Goal: Task Accomplishment & Management: Use online tool/utility

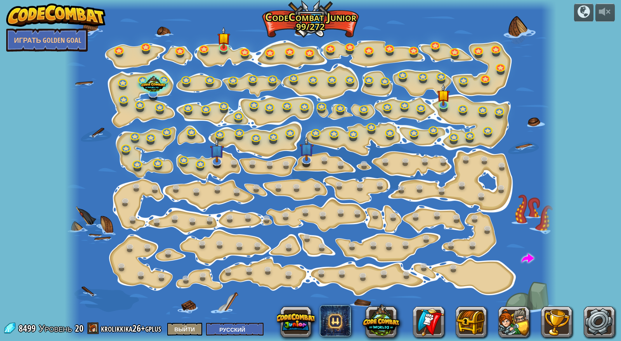
select select "ru"
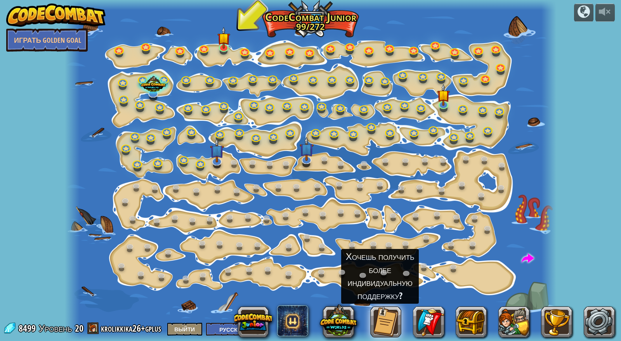
click at [614, 118] on div "powered by Играть Golden Goal Изменение шага Измените аргументы шага. 15a. Step…" at bounding box center [310, 170] width 621 height 341
click at [600, 120] on div "powered by Играть Golden Goal Изменение шага Измените аргументы шага. 15a. Step…" at bounding box center [310, 170] width 621 height 341
click at [216, 157] on img at bounding box center [217, 144] width 14 height 32
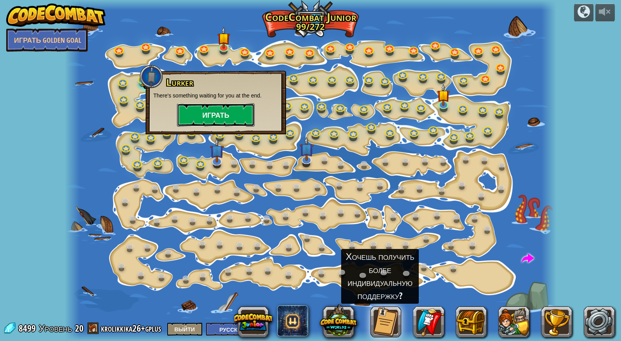
click at [240, 124] on button "Играть" at bounding box center [216, 114] width 78 height 23
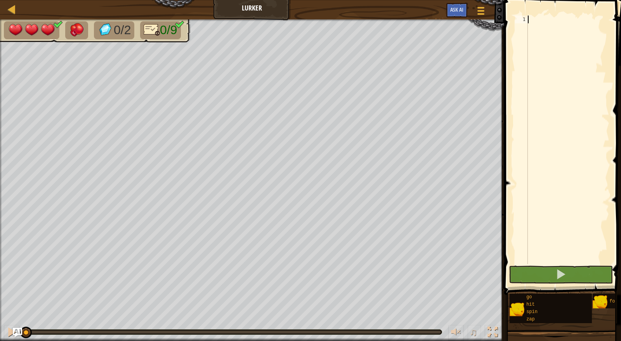
type textarea "g"
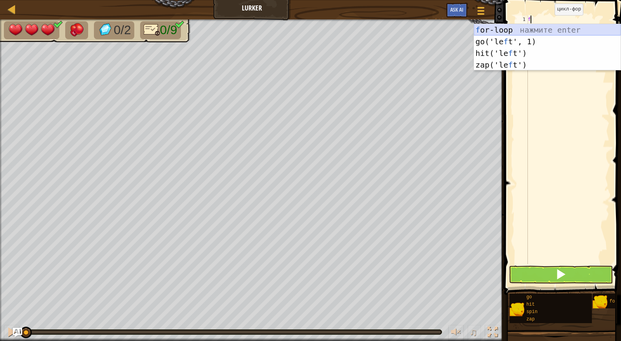
click at [548, 26] on div "f or-loop нажмите enter go('le f t', 1) нажмите enter hit('le f t') нажмите ent…" at bounding box center [547, 59] width 147 height 70
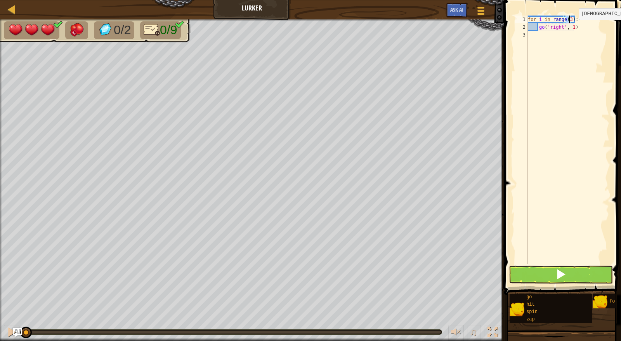
click at [572, 27] on div "for i in range ( 3 ) : go ( 'right' , 1 )" at bounding box center [567, 148] width 83 height 264
type textarea "go('right', 2)"
click at [536, 33] on div "for i in range ( 3 ) : go ( 'right' , 2 )" at bounding box center [567, 148] width 83 height 264
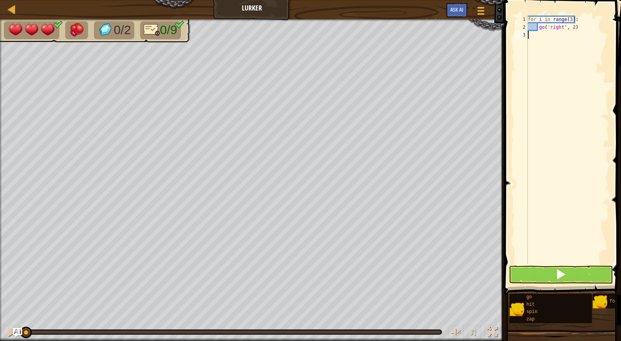
click at [541, 34] on div "for i in range ( 3 ) : go ( 'right' , 2 )" at bounding box center [567, 148] width 83 height 264
type textarea "g"
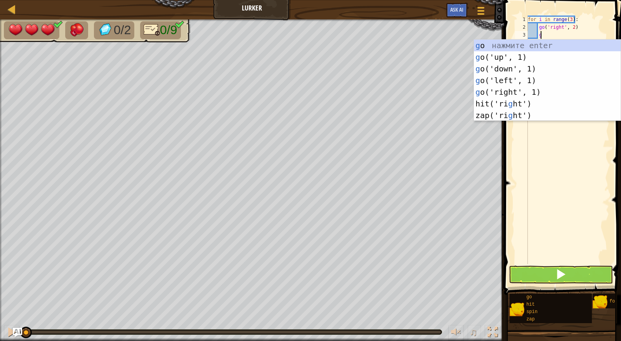
scroll to position [3, 0]
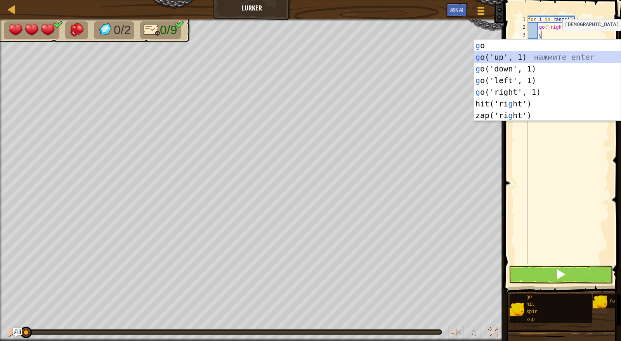
click at [557, 57] on div "g o нажмите enter g o('up', 1) нажмите enter g o('down', 1) нажмите enter g o('…" at bounding box center [547, 92] width 147 height 105
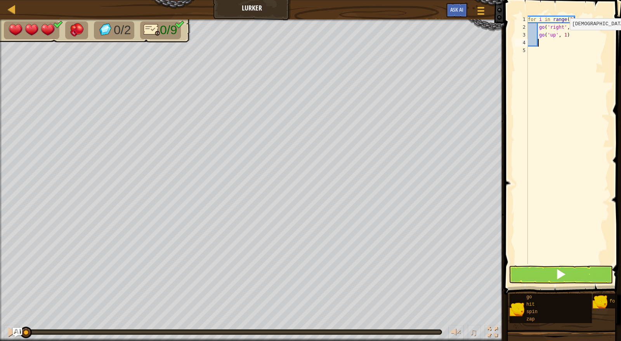
click at [562, 38] on div "for i in range ( 3 ) : go ( 'right' , 2 ) go ( 'up' , 1 )" at bounding box center [567, 148] width 83 height 264
type textarea "go('up', 2)"
click at [555, 42] on div "for i in range ( 3 ) : go ( 'right' , 2 ) go ( 'up' , 2 )" at bounding box center [567, 148] width 83 height 264
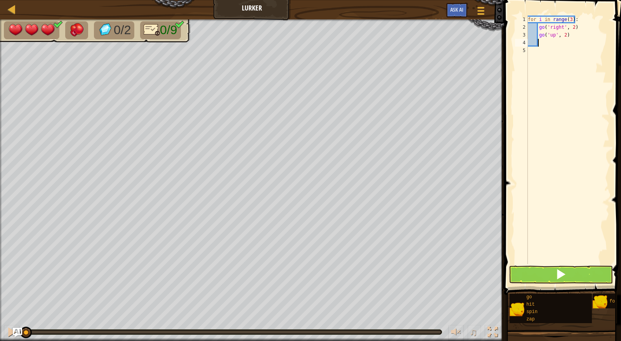
type textarea "g"
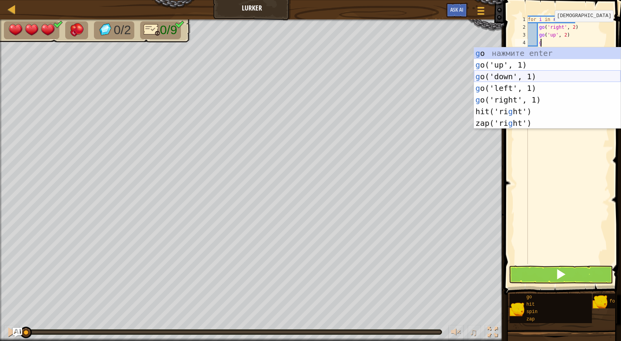
click at [559, 76] on div "g o нажмите enter g o('up', 1) нажмите enter g o('down', 1) нажмите enter g o('…" at bounding box center [547, 99] width 147 height 105
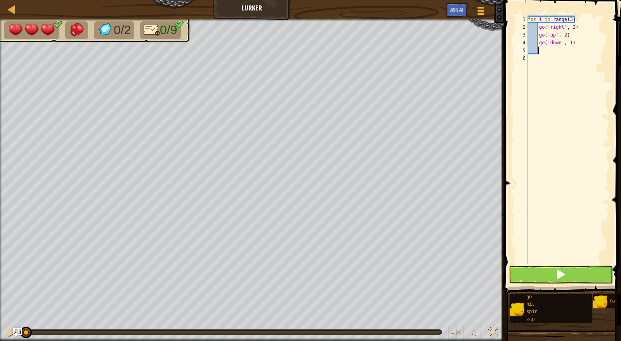
click at [578, 41] on div "for i in range ( 3 ) : go ( 'right' , 2 ) go ( 'up' , 2 ) go ( 'down' , 1 )" at bounding box center [567, 148] width 83 height 264
click at [558, 44] on div "for i in range ( 3 ) : go ( 'right' , 2 ) go ( 'up' , 2 ) go ( 'down' , 1 )" at bounding box center [567, 148] width 83 height 264
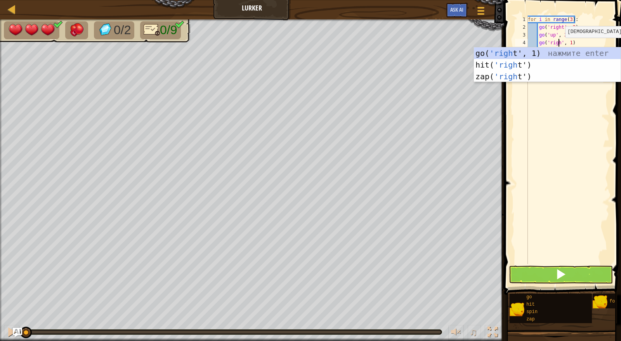
scroll to position [3, 2]
click at [572, 42] on div "for i in range ( 3 ) : go ( 'right' , 2 ) go ( 'up' , 2 ) go ( 'right' , 1 )" at bounding box center [567, 148] width 83 height 264
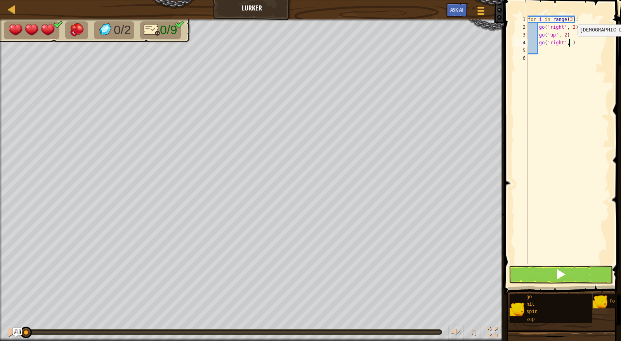
type textarea "go('right', 2)"
click at [557, 52] on div "for i in range ( 3 ) : go ( 'right' , 2 ) go ( 'up' , 2 ) go ( 'right' , 2 )" at bounding box center [567, 148] width 83 height 264
type textarea "g"
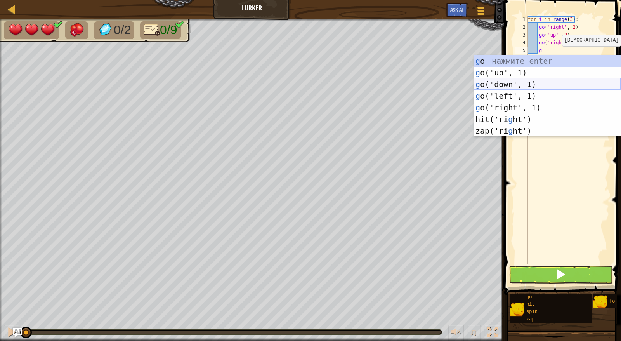
click at [542, 85] on div "g o нажмите enter g o('up', 1) нажмите enter g o('down', 1) нажмите enter g o('…" at bounding box center [547, 107] width 147 height 105
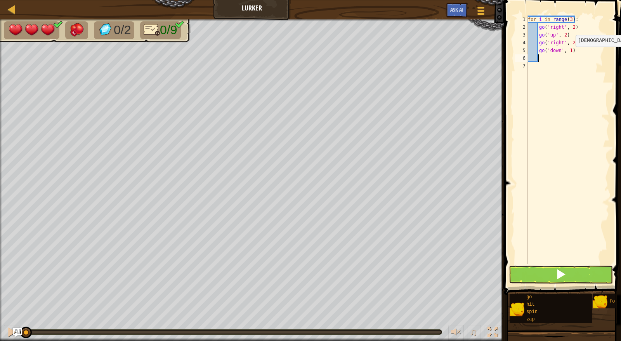
click at [568, 54] on div "for i in range ( 3 ) : go ( 'right' , 2 ) go ( 'up' , 2 ) go ( 'right' , 2 ) go…" at bounding box center [567, 148] width 83 height 264
click at [560, 275] on span at bounding box center [560, 273] width 11 height 11
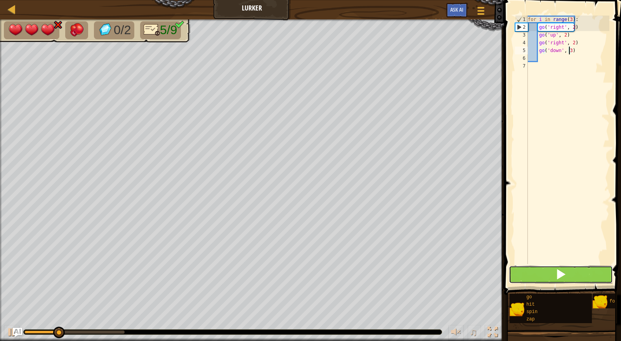
click at [567, 277] on button at bounding box center [561, 274] width 104 height 18
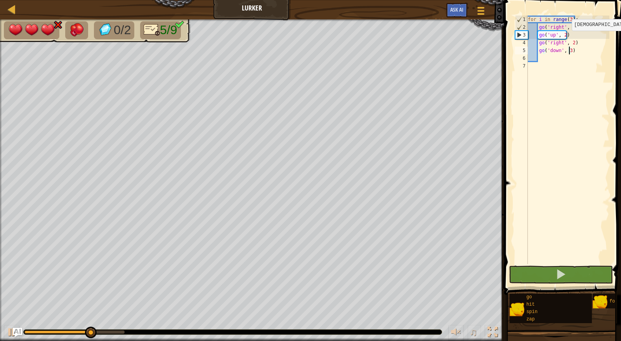
click at [564, 37] on div "for i in range ( 3 ) : go ( 'right' , 2 ) go ( 'up' , 2 ) go ( 'right' , 2 ) go…" at bounding box center [567, 148] width 83 height 264
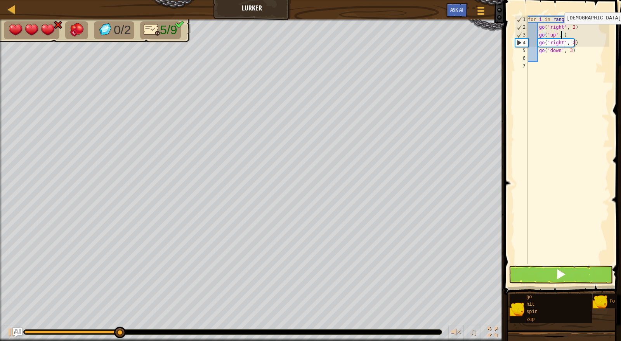
scroll to position [3, 3]
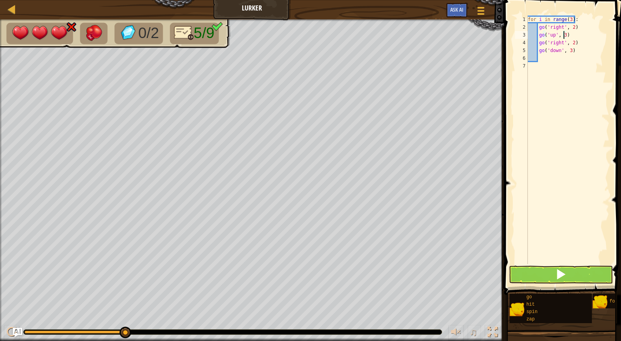
type textarea "go('up', 3)"
click at [574, 275] on button at bounding box center [561, 274] width 104 height 18
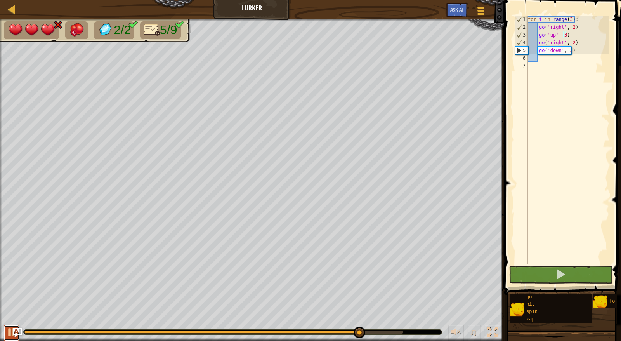
click at [8, 329] on div at bounding box center [12, 332] width 10 height 10
click at [550, 65] on div "for i in range ( 3 ) : go ( 'right' , 2 ) go ( 'up' , 3 ) go ( 'right' , 2 ) go…" at bounding box center [567, 148] width 83 height 264
click at [546, 61] on div "for i in range ( 3 ) : go ( 'right' , 2 ) go ( 'up' , 3 ) go ( 'right' , 2 ) go…" at bounding box center [567, 148] width 83 height 264
click at [569, 52] on div "for i in range ( 3 ) : go ( 'right' , 2 ) go ( 'up' , 3 ) go ( 'right' , 2 ) go…" at bounding box center [567, 148] width 83 height 264
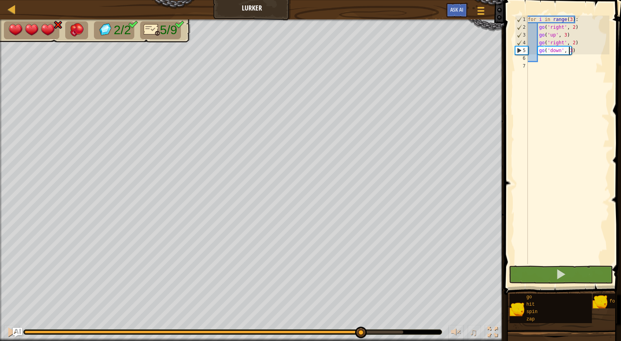
click at [569, 19] on div "for i in range ( 3 ) : go ( 'right' , 2 ) go ( 'up' , 3 ) go ( 'right' , 2 ) go…" at bounding box center [567, 148] width 83 height 264
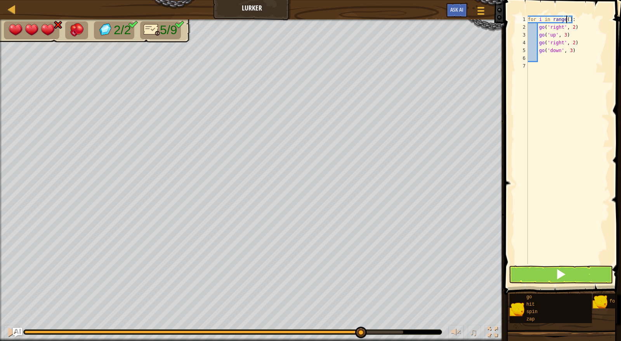
scroll to position [3, 3]
type textarea "for i in range(2):"
click at [585, 272] on button at bounding box center [561, 274] width 104 height 18
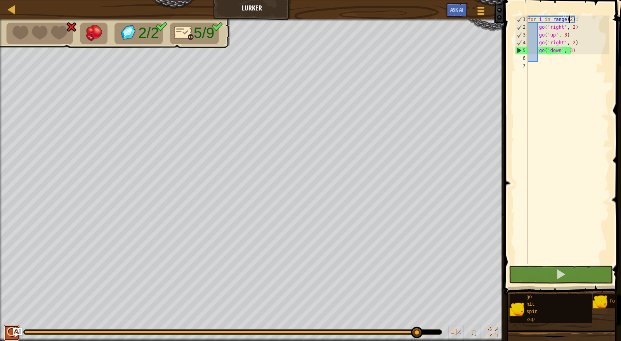
click at [9, 334] on div at bounding box center [12, 332] width 10 height 10
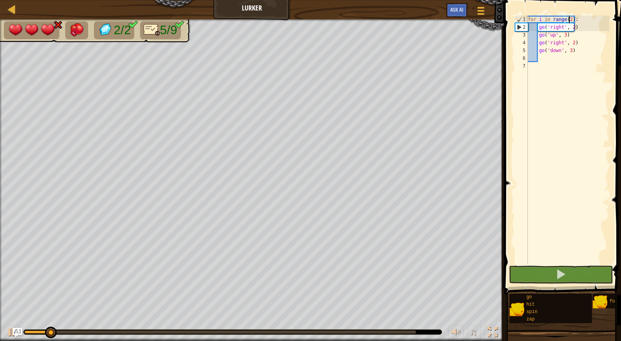
click at [554, 75] on div "for i in range ( 2 ) : go ( 'right' , 2 ) go ( 'up' , 3 ) go ( 'right' , 2 ) go…" at bounding box center [567, 148] width 83 height 264
click at [548, 64] on div "for i in range ( 2 ) : go ( 'right' , 2 ) go ( 'up' , 3 ) go ( 'right' , 2 ) go…" at bounding box center [567, 148] width 83 height 264
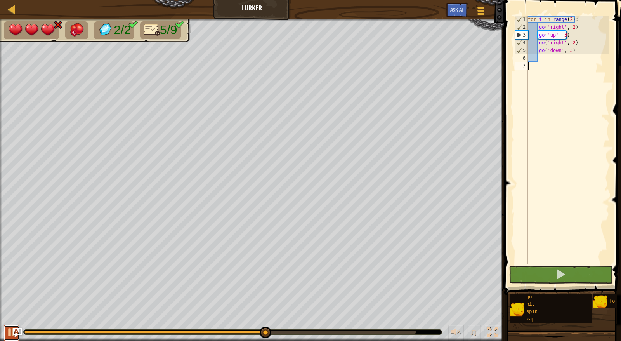
click at [6, 329] on button at bounding box center [12, 333] width 16 height 16
click at [547, 60] on div "for i in range ( 2 ) : go ( 'right' , 2 ) go ( 'up' , 3 ) go ( 'right' , 2 ) go…" at bounding box center [567, 148] width 83 height 264
click at [579, 19] on div "for i in range ( 2 ) : go ( 'right' , 2 ) go ( 'up' , 3 ) go ( 'right' , 2 ) go…" at bounding box center [567, 148] width 83 height 264
type textarea "for i in range(2):"
click at [544, 59] on div "for i in range ( 2 ) : go ( 'right' , 2 ) go ( 'up' , 3 ) go ( 'right' , 2 ) go…" at bounding box center [567, 148] width 83 height 264
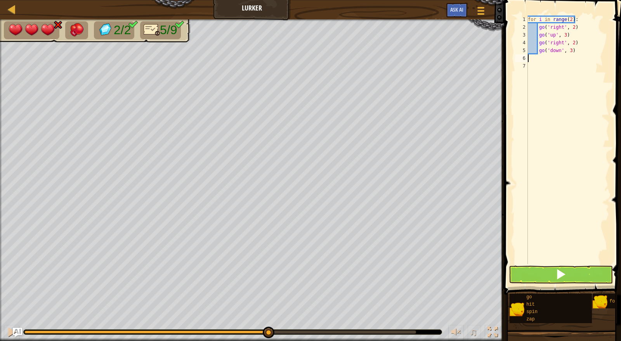
type textarea "h"
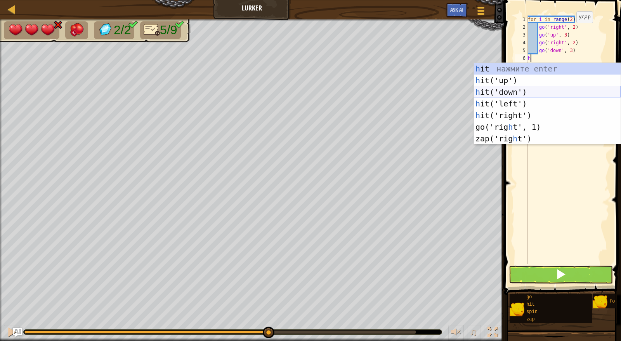
click at [514, 90] on div "h it нажмите enter h it('up') нажмите enter h it('down') нажмите enter h it('le…" at bounding box center [547, 115] width 147 height 105
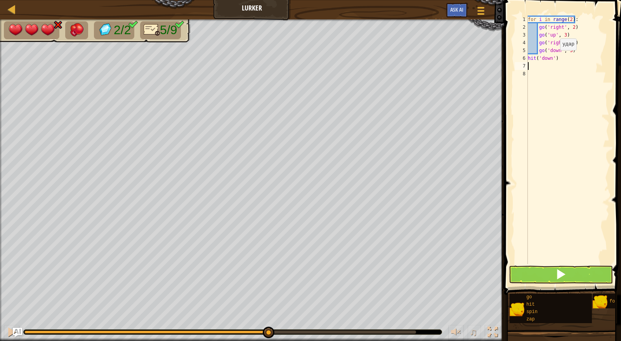
click at [553, 58] on div "for i in range ( 2 ) : go ( 'right' , 2 ) go ( 'up' , 3 ) go ( 'right' , 2 ) go…" at bounding box center [567, 148] width 83 height 264
click at [563, 57] on div "for i in range ( 2 ) : go ( 'right' , 2 ) go ( 'up' , 3 ) go ( 'right' , 2 ) go…" at bounding box center [567, 148] width 83 height 264
type textarea "h"
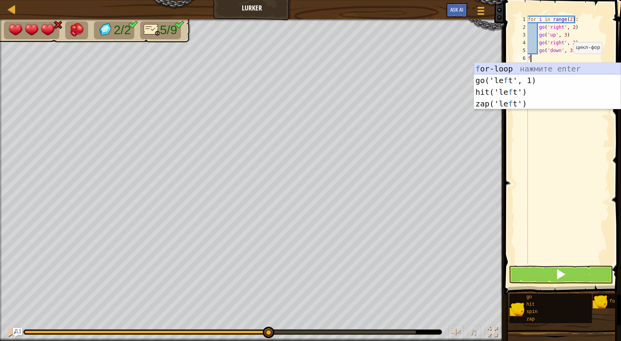
click at [553, 67] on div "f or-loop нажмите enter go('le f t', 1) нажмите enter hit('le f t') нажмите ent…" at bounding box center [547, 98] width 147 height 70
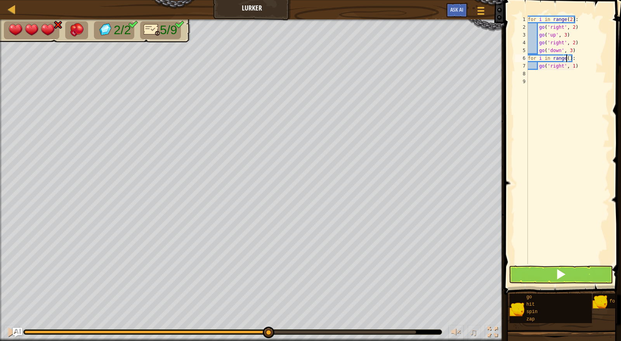
scroll to position [3, 3]
click at [575, 66] on div "for i in range ( 2 ) : go ( 'right' , 2 ) go ( 'up' , 3 ) go ( 'right' , 2 ) go…" at bounding box center [567, 148] width 83 height 264
type textarea "g"
type textarea "h"
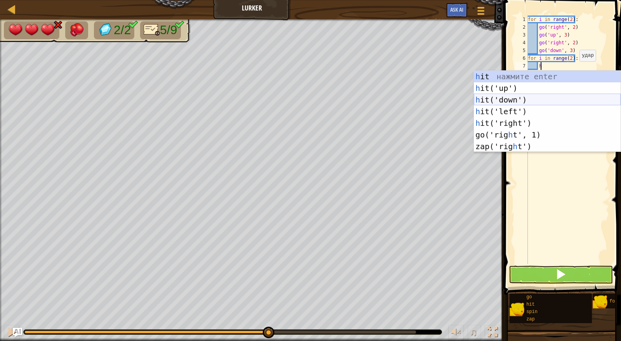
click at [531, 100] on div "h it нажмите enter h it('up') нажмите enter h it('down') нажмите enter h it('le…" at bounding box center [547, 123] width 147 height 105
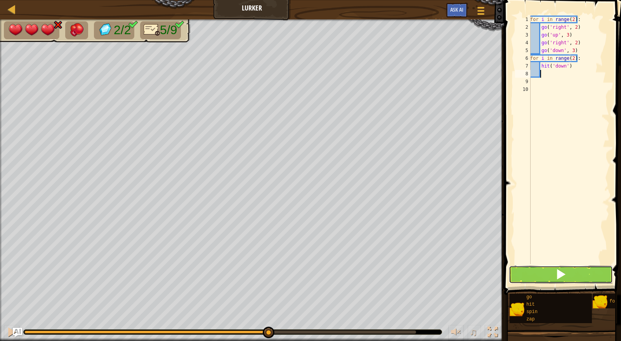
click at [568, 268] on button at bounding box center [561, 274] width 104 height 18
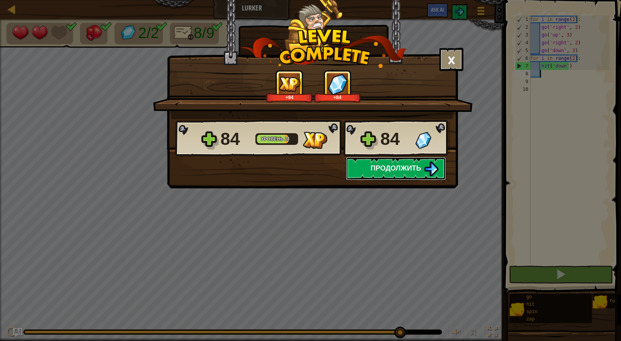
click at [399, 169] on span "Продолжить" at bounding box center [395, 168] width 51 height 10
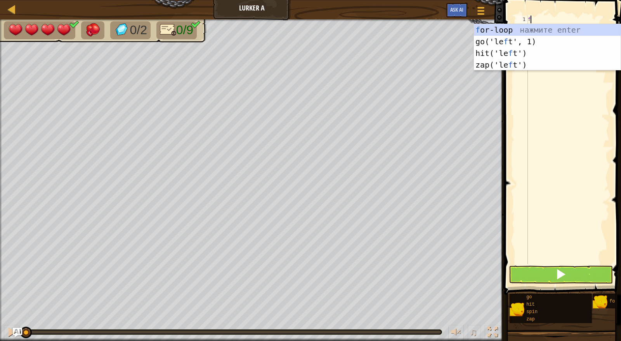
scroll to position [3, 0]
click at [532, 29] on div "f or-loop нажмите enter go('le f t', 1) нажмите enter hit('le f t') нажмите ent…" at bounding box center [547, 59] width 147 height 70
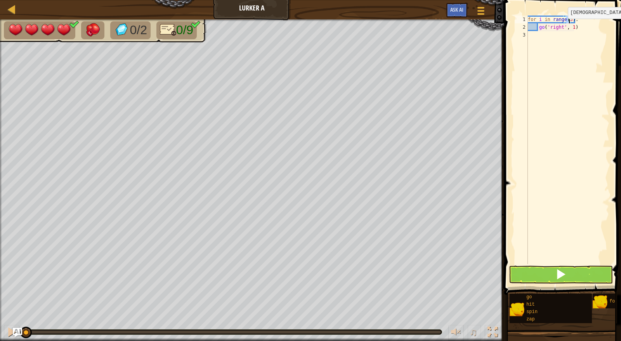
click at [561, 26] on div "for i in range ( 3 ) : go ( 'right' , 1 )" at bounding box center [567, 148] width 83 height 264
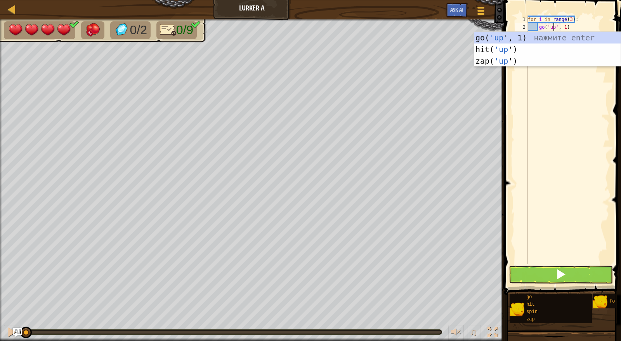
scroll to position [3, 2]
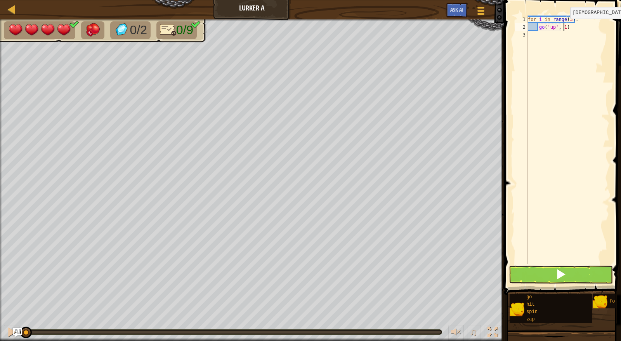
click at [563, 26] on div "for i in range ( 3 ) : go ( 'up' , 1 )" at bounding box center [567, 148] width 83 height 264
type textarea "go('up', 2)"
click at [546, 33] on div "for i in range ( 3 ) : go ( 'up' , 2 )" at bounding box center [567, 148] width 83 height 264
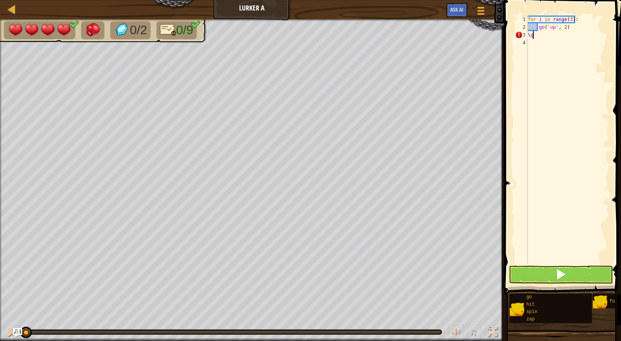
type textarea "\"
type textarea "g"
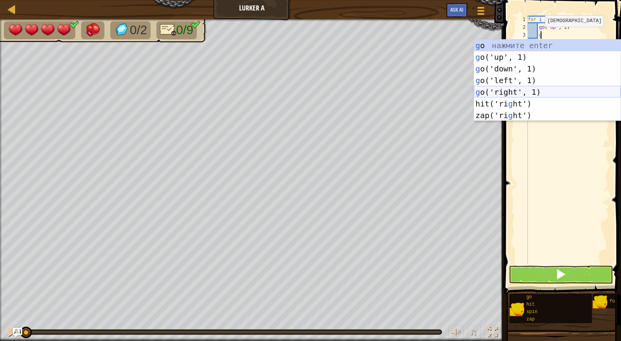
click at [516, 93] on div "g o нажмите enter g o('up', 1) нажмите enter g o('down', 1) нажмите enter g o('…" at bounding box center [547, 92] width 147 height 105
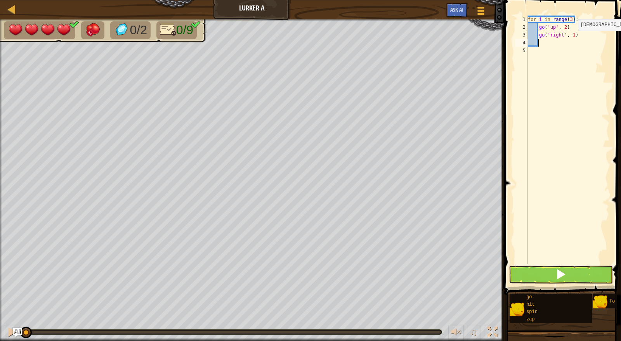
click at [572, 36] on div "for i in range ( 3 ) : go ( 'up' , 2 ) go ( 'right' , 1 )" at bounding box center [567, 148] width 83 height 264
type textarea "go('right', 3)"
click at [549, 44] on div "for i in range ( 3 ) : go ( 'up' , 2 ) go ( 'right' , 3 )" at bounding box center [567, 148] width 83 height 264
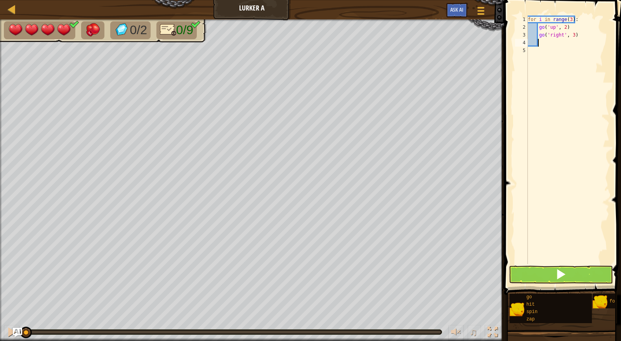
type textarea "g"
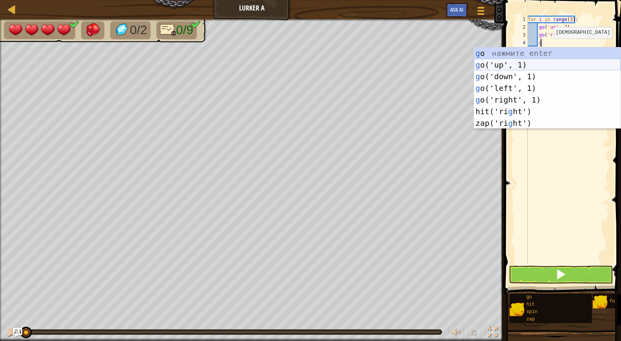
click at [528, 63] on div "g o нажмите enter g o('up', 1) нажмите enter g o('down', 1) нажмите enter g o('…" at bounding box center [547, 99] width 147 height 105
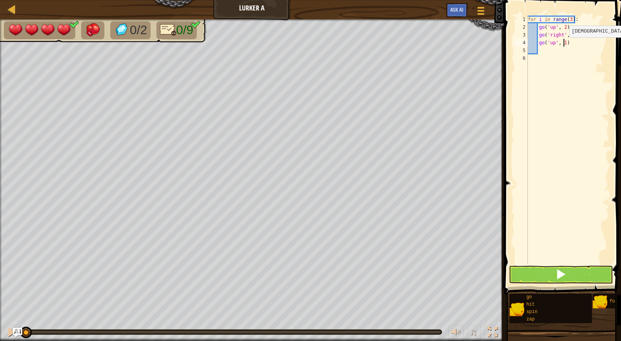
click at [562, 45] on div "for i in range ( 3 ) : go ( 'up' , 2 ) go ( 'right' , 3 ) go ( 'up' , 1 )" at bounding box center [567, 148] width 83 height 264
type textarea "go('up', 2)"
click at [545, 51] on div "for i in range ( 3 ) : go ( 'up' , 2 ) go ( 'right' , 3 ) go ( 'up' , 2 )" at bounding box center [567, 148] width 83 height 264
type textarea "g"
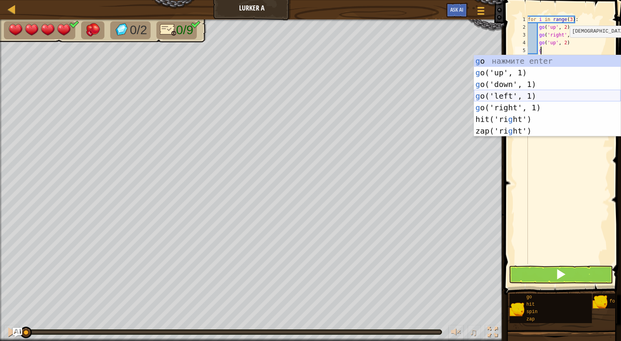
click at [537, 95] on div "g o нажмите enter g o('up', 1) нажмите enter g o('down', 1) нажмите enter g o('…" at bounding box center [547, 107] width 147 height 105
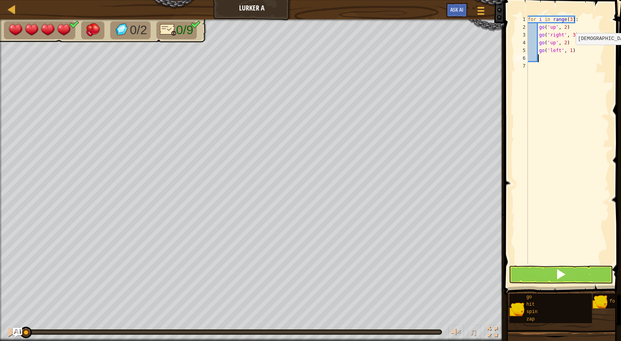
click at [568, 52] on div "for i in range ( 3 ) : go ( 'up' , 2 ) go ( 'right' , 3 ) go ( 'up' , 2 ) go ( …" at bounding box center [567, 148] width 83 height 264
click at [557, 276] on span at bounding box center [560, 273] width 11 height 11
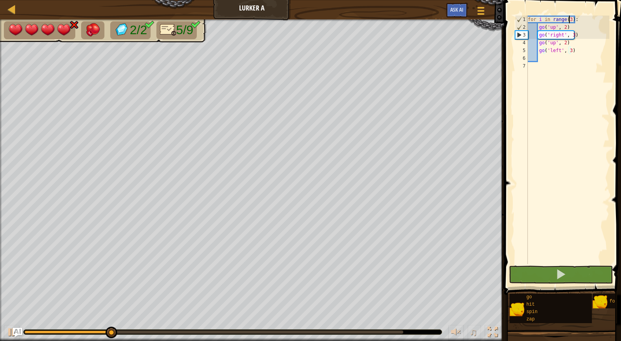
click at [569, 19] on div "for i in range ( 3 ) : go ( 'up' , 2 ) go ( 'right' , 3 ) go ( 'up' , 2 ) go ( …" at bounding box center [567, 148] width 83 height 264
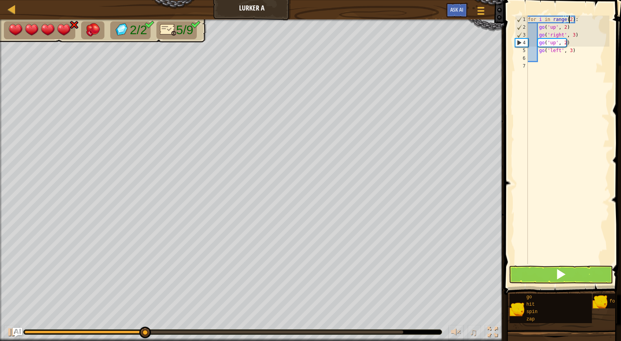
type textarea "for i in range(2):"
click at [595, 272] on button at bounding box center [561, 274] width 104 height 18
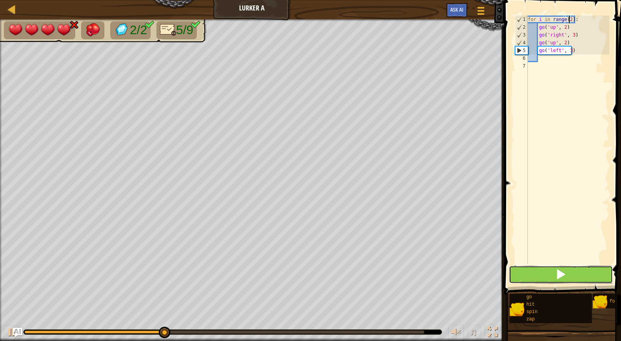
click at [595, 272] on button at bounding box center [561, 274] width 104 height 18
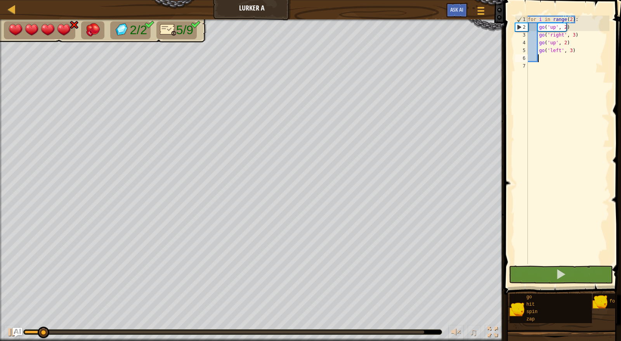
click at [547, 58] on div "for i in range ( 2 ) : go ( 'up' , 2 ) go ( 'right' , 3 ) go ( 'up' , 2 ) go ( …" at bounding box center [567, 148] width 83 height 264
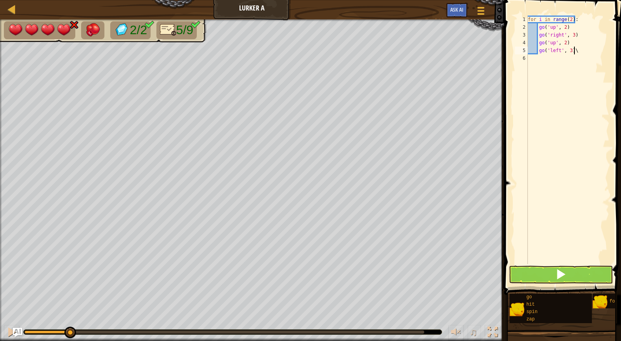
click at [542, 54] on div "for i in range ( 2 ) : go ( 'up' , 2 ) go ( 'right' , 3 ) go ( 'up' , 2 ) go ( …" at bounding box center [567, 148] width 83 height 264
click at [586, 50] on div "for i in range ( 2 ) : go ( 'up' , 2 ) go ( 'right' , 3 ) go ( 'up' , 2 ) go ( …" at bounding box center [567, 140] width 83 height 248
type textarea "go('left', 3)"
click at [569, 58] on div "for i in range ( 2 ) : go ( 'up' , 2 ) go ( 'right' , 3 ) go ( 'up' , 2 ) go ( …" at bounding box center [567, 148] width 83 height 264
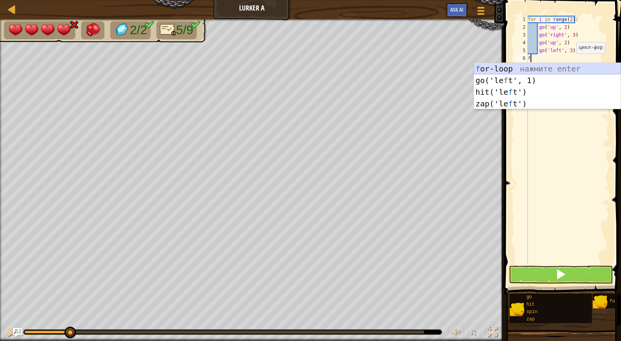
click at [559, 73] on div "f or-loop нажмите enter go('le f t', 1) нажмите enter hit('le f t') нажмите ent…" at bounding box center [547, 98] width 147 height 70
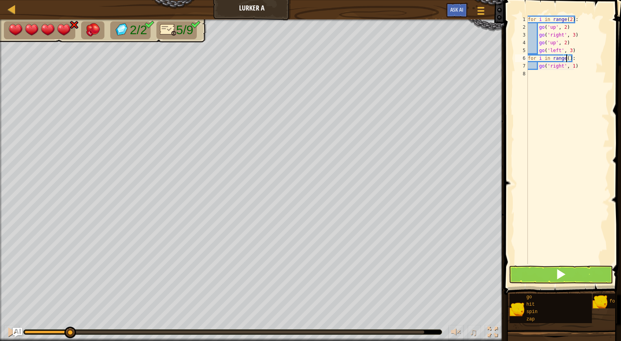
scroll to position [3, 3]
click at [578, 64] on div "for i in range ( 2 ) : go ( 'up' , 2 ) go ( 'right' , 3 ) go ( 'up' , 2 ) go ( …" at bounding box center [567, 148] width 83 height 264
type textarea "g"
type textarea "h"
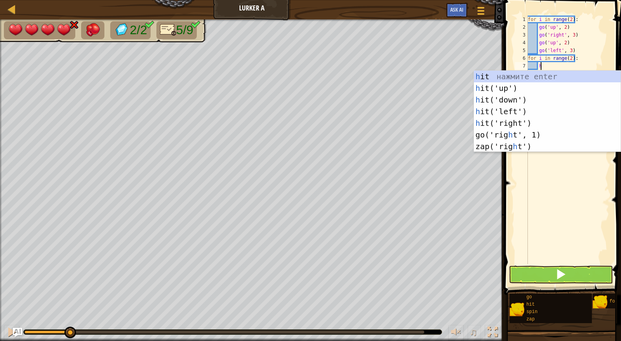
scroll to position [3, 0]
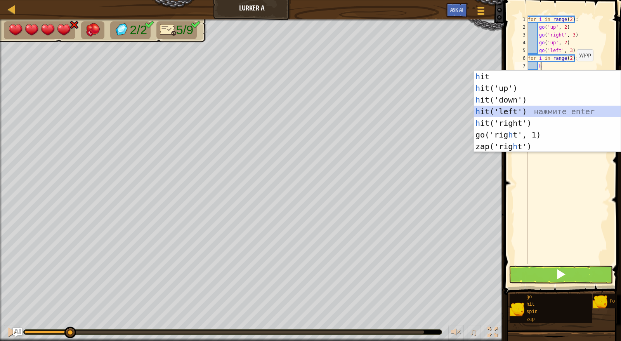
click at [538, 112] on div "h it нажмите enter h it('up') нажмите enter h it('down') нажмите enter h it('le…" at bounding box center [547, 123] width 147 height 105
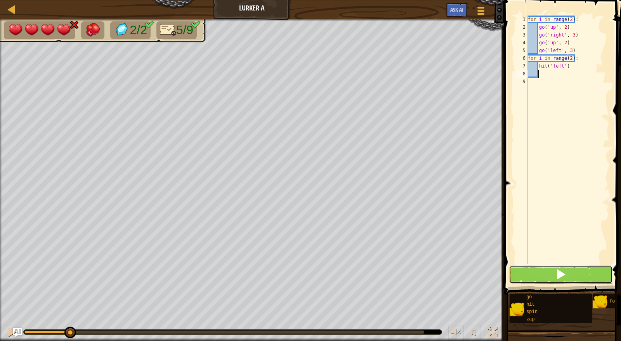
click at [582, 270] on button at bounding box center [561, 274] width 104 height 18
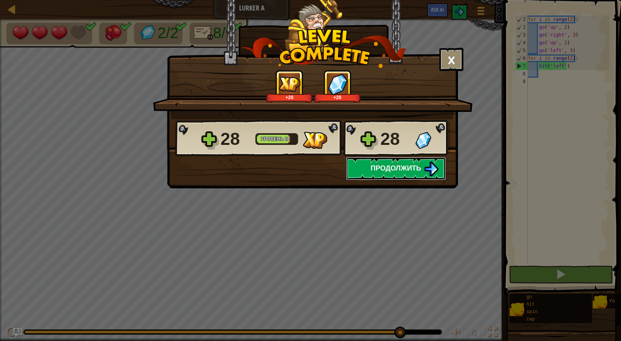
click at [410, 170] on span "Продолжить" at bounding box center [395, 168] width 51 height 10
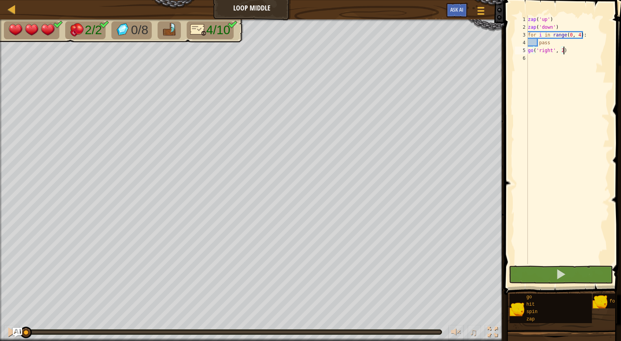
click at [571, 263] on div "zap ( 'up' ) zap ( 'down' ) for i in range ( 0 , 4 ) : pass go ( 'right' , 2 )" at bounding box center [567, 148] width 83 height 264
click at [574, 272] on button at bounding box center [561, 274] width 104 height 18
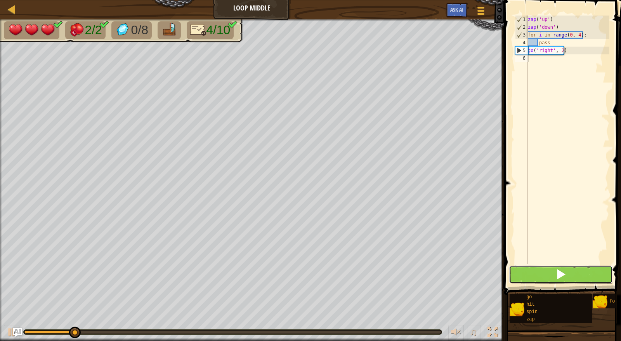
click at [566, 277] on button at bounding box center [561, 274] width 104 height 18
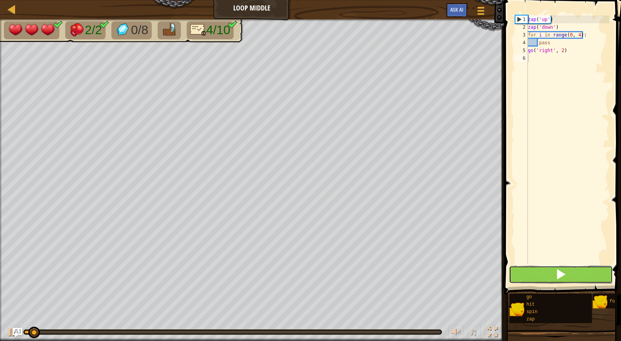
click at [566, 277] on button at bounding box center [561, 274] width 104 height 18
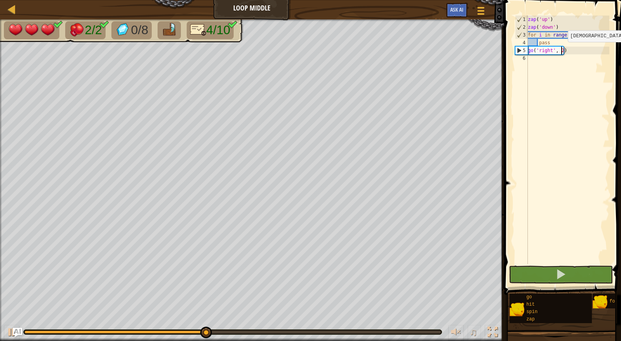
click at [561, 50] on div "zap ( 'up' ) zap ( 'down' ) for i in range ( 0 , 4 ) : pass go ( 'right' , 2 )" at bounding box center [567, 148] width 83 height 264
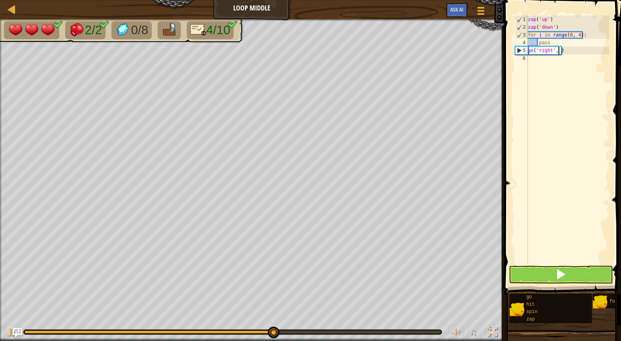
type textarea "go('right', 1)"
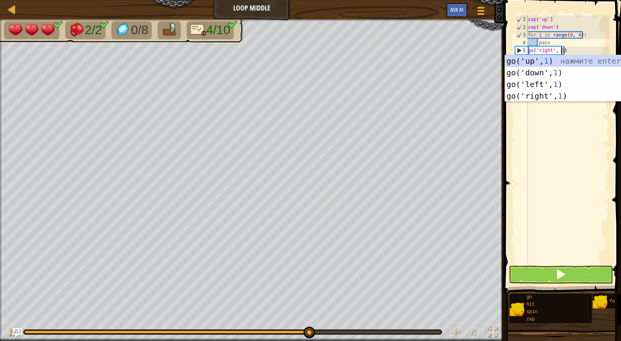
click at [597, 48] on div "zap ( 'up' ) zap ( 'down' ) for i in range ( 0 , 4 ) : pass go ( 'right' , 1 )" at bounding box center [567, 148] width 83 height 264
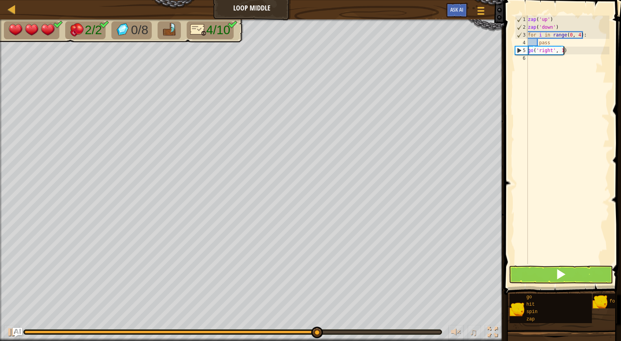
click at [559, 58] on div "zap ( 'up' ) zap ( 'down' ) for i in range ( 0 , 4 ) : pass go ( 'right' , 1 )" at bounding box center [567, 148] width 83 height 264
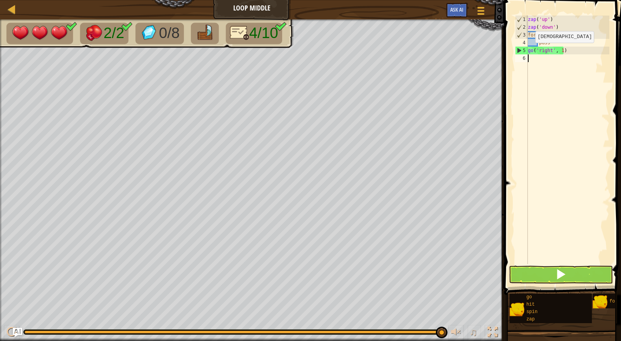
click at [528, 50] on div "zap ( 'up' ) zap ( 'down' ) for i in range ( 0 , 4 ) : pass go ( 'right' , 1 )" at bounding box center [567, 148] width 83 height 264
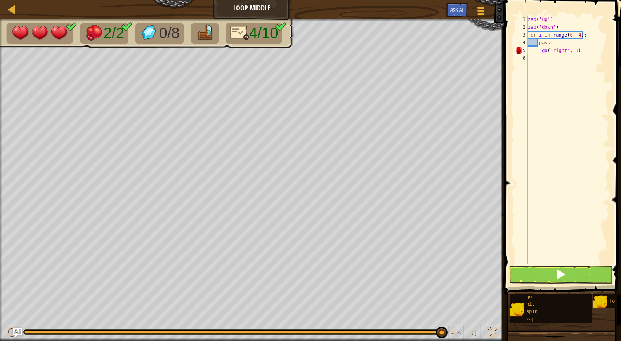
type textarea "go('right', 1)"
click at [539, 57] on div "zap ( 'up' ) zap ( 'down' ) for i in range ( 0 , 4 ) : pass go ( 'right' , 1 )" at bounding box center [567, 148] width 83 height 264
type textarea "g"
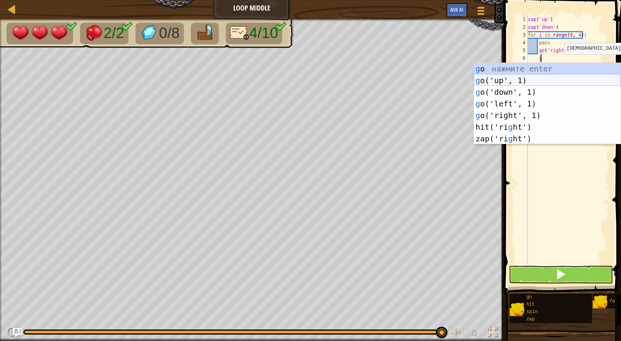
click at [551, 80] on div "g o нажмите enter g o('up', 1) нажмите enter g o('down', 1) нажмите enter g o('…" at bounding box center [547, 115] width 147 height 105
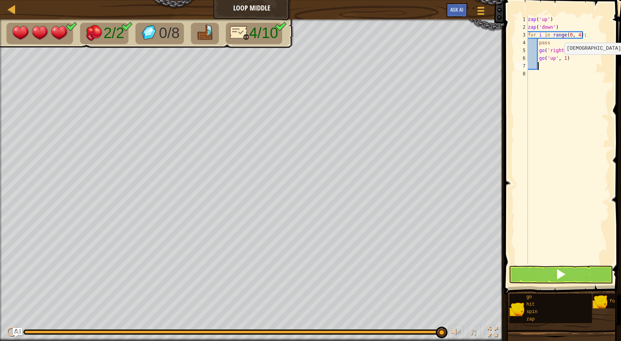
type textarea "g"
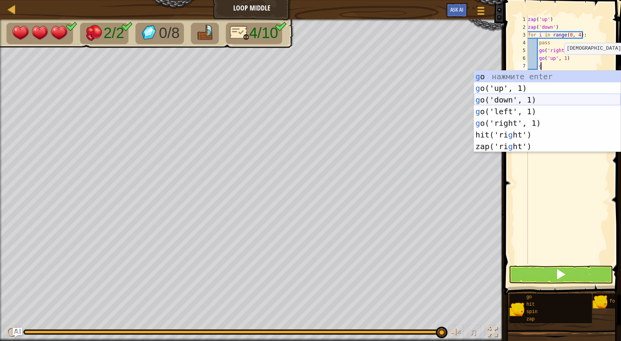
click at [545, 95] on div "g o нажмите enter g o('up', 1) нажмите enter g o('down', 1) нажмите enter g o('…" at bounding box center [547, 123] width 147 height 105
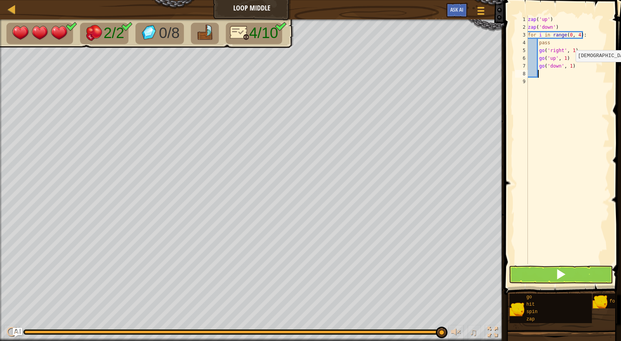
click at [569, 67] on div "zap ( 'up' ) zap ( 'down' ) for i in range ( 0 , 4 ) : pass go ( 'right' , 1 ) …" at bounding box center [567, 148] width 83 height 264
type textarea "go('down', 2)"
click at [546, 74] on div "zap ( 'up' ) zap ( 'down' ) for i in range ( 0 , 4 ) : pass go ( 'right' , 1 ) …" at bounding box center [567, 148] width 83 height 264
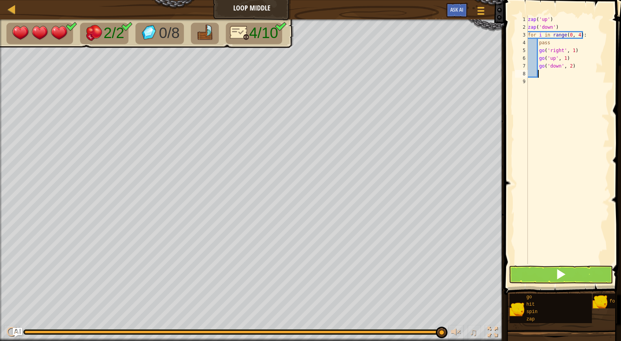
type textarea "g"
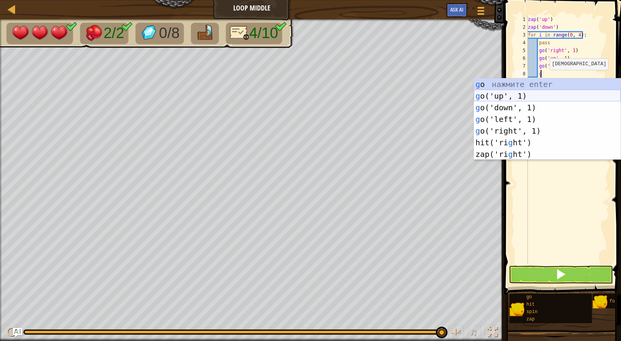
click at [531, 92] on div "g o нажмите enter g o('up', 1) нажмите enter g o('down', 1) нажмите enter g o('…" at bounding box center [547, 130] width 147 height 105
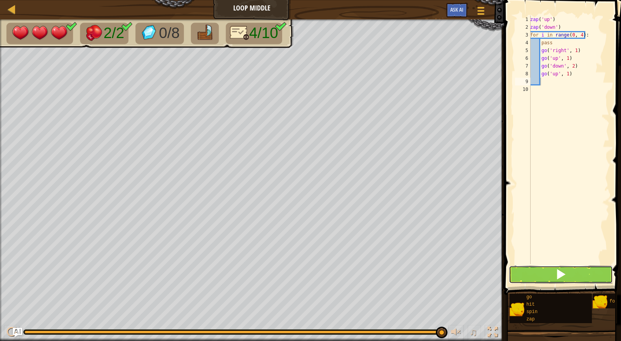
click at [573, 269] on button at bounding box center [561, 274] width 104 height 18
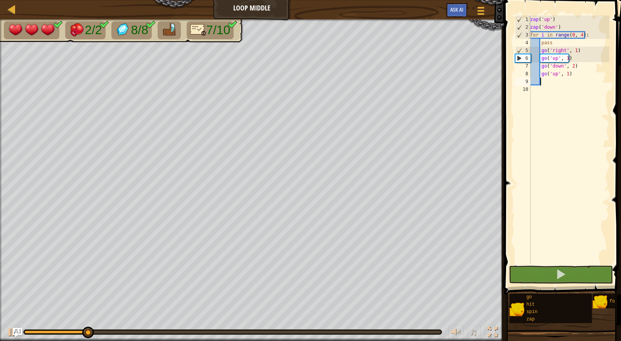
click at [550, 91] on div "zap ( 'up' ) zap ( 'down' ) for i in range ( 0 , 4 ) : pass go ( 'right' , 1 ) …" at bounding box center [568, 148] width 81 height 264
click at [547, 88] on div "zap ( 'up' ) zap ( 'down' ) for i in range ( 0 , 4 ) : pass go ( 'right' , 1 ) …" at bounding box center [568, 148] width 81 height 264
type textarea "g"
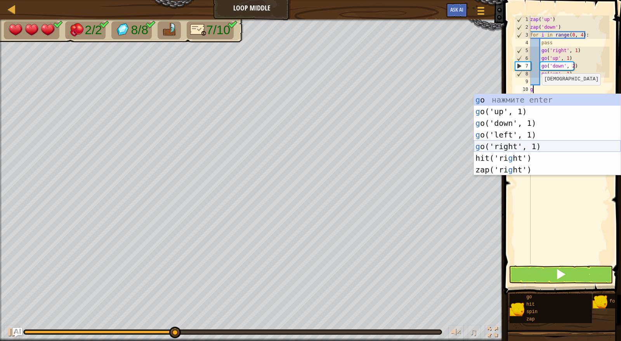
click at [525, 146] on div "g o нажмите enter g o('up', 1) нажмите enter g o('down', 1) нажмите enter g o('…" at bounding box center [547, 146] width 147 height 105
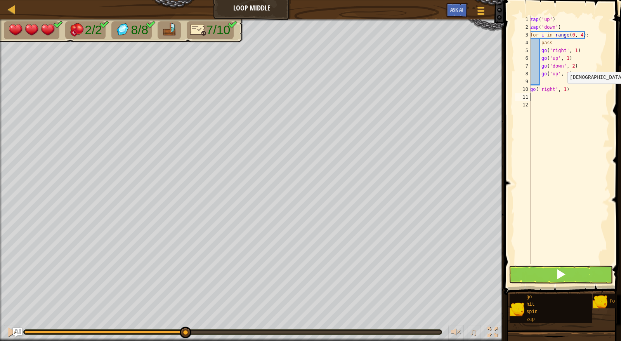
click at [563, 91] on div "zap ( 'up' ) zap ( 'down' ) for i in range ( 0 , 4 ) : pass go ( 'right' , 1 ) …" at bounding box center [568, 148] width 81 height 264
click at [9, 329] on div at bounding box center [12, 332] width 10 height 10
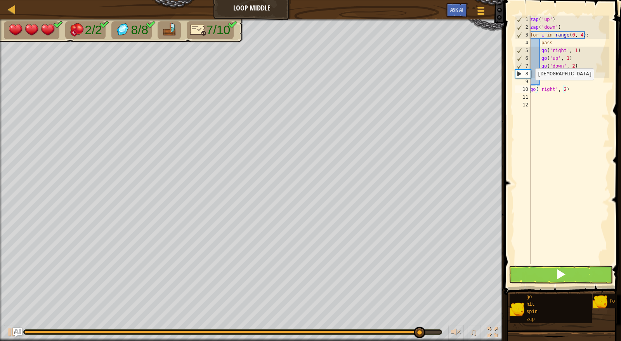
click at [531, 87] on div "zap ( 'up' ) zap ( 'down' ) for i in range ( 0 , 4 ) : pass go ( 'right' , 1 ) …" at bounding box center [568, 148] width 81 height 264
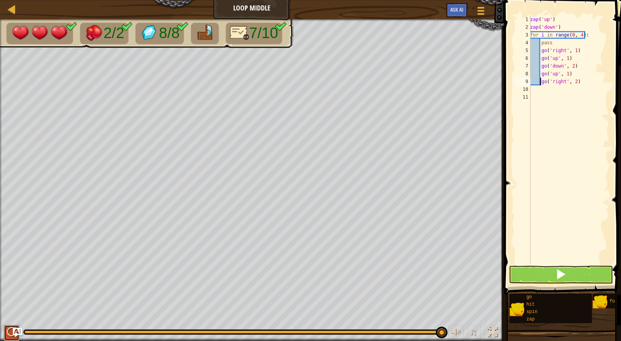
click at [7, 333] on button at bounding box center [12, 333] width 16 height 16
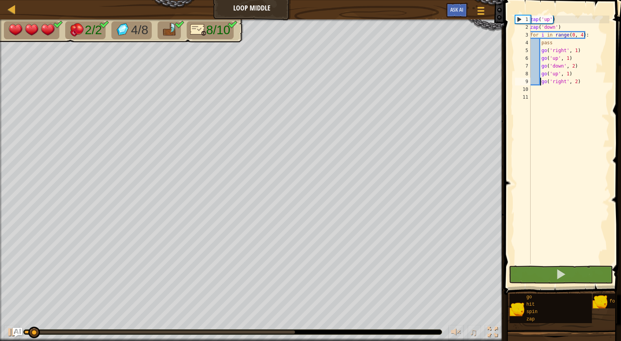
click at [282, 330] on div at bounding box center [159, 331] width 270 height 3
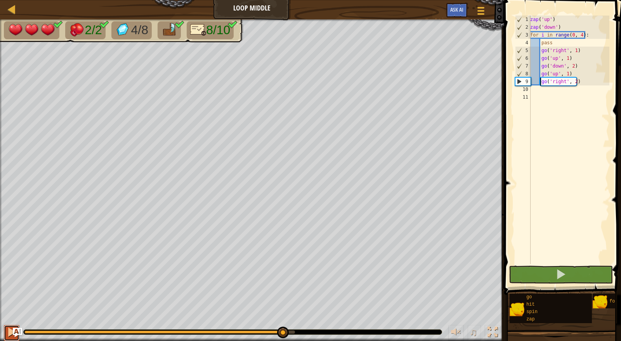
click at [6, 329] on button at bounding box center [12, 333] width 16 height 16
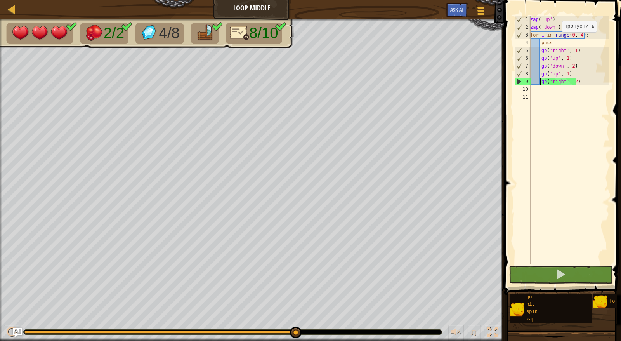
click at [556, 40] on div "zap ( 'up' ) zap ( 'down' ) for i in range ( 0 , 4 ) : pass go ( 'right' , 1 ) …" at bounding box center [568, 148] width 81 height 264
type textarea "p"
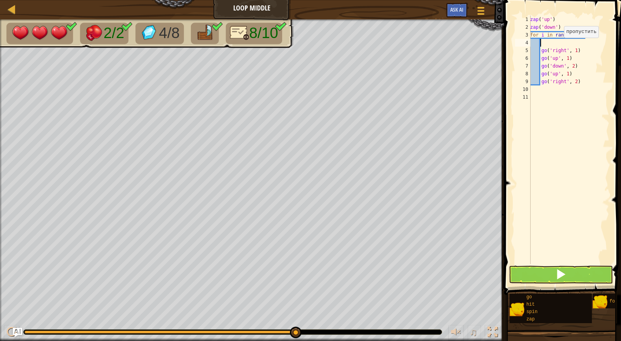
scroll to position [3, 0]
click at [574, 278] on button at bounding box center [561, 274] width 104 height 18
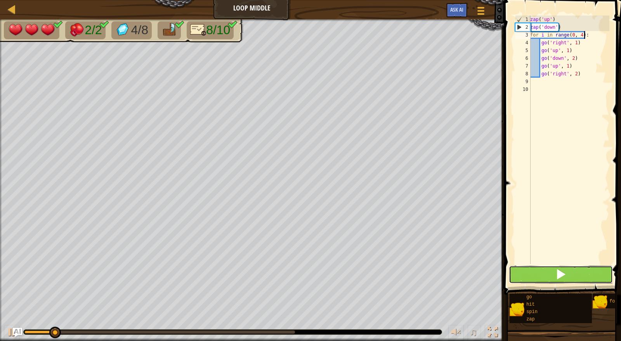
click at [552, 273] on button at bounding box center [561, 274] width 104 height 18
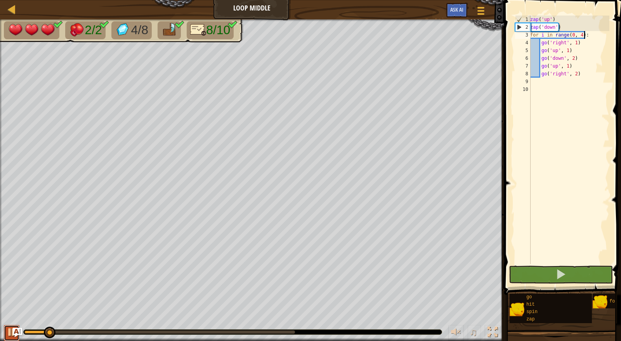
click at [5, 329] on button at bounding box center [12, 333] width 16 height 16
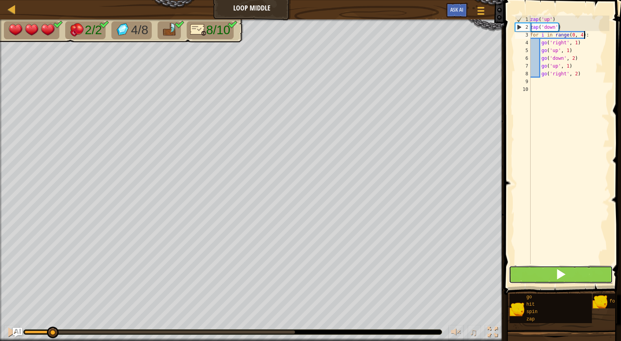
click at [546, 273] on button at bounding box center [561, 274] width 104 height 18
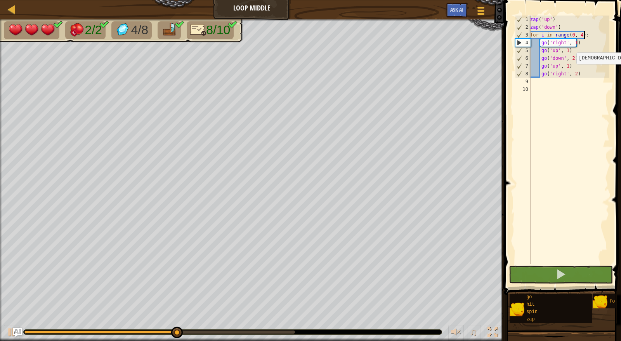
click at [572, 72] on div "zap ( 'up' ) zap ( 'down' ) for i in range ( 0 , 4 ) : go ( 'right' , 1 ) go ( …" at bounding box center [568, 148] width 81 height 264
click at [574, 74] on div "zap ( 'up' ) zap ( 'down' ) for i in range ( 0 , 4 ) : go ( 'right' , 1 ) go ( …" at bounding box center [568, 148] width 81 height 264
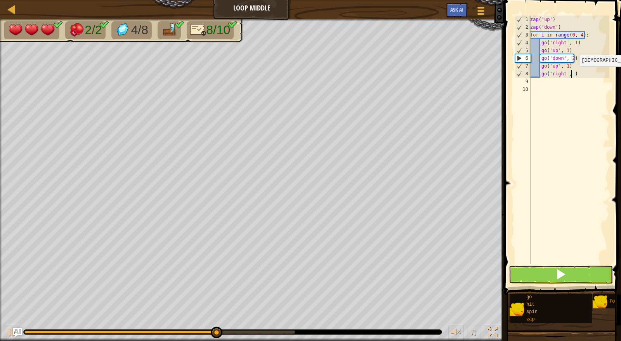
scroll to position [3, 3]
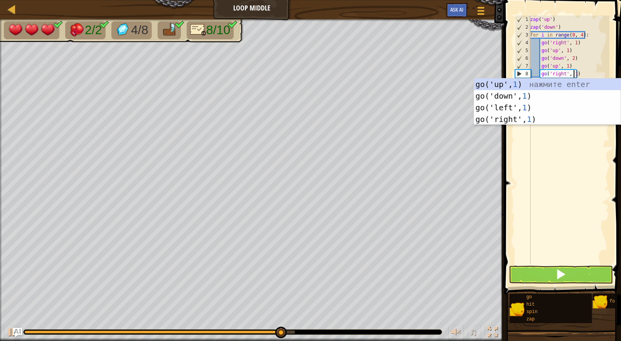
click at [611, 70] on span at bounding box center [563, 136] width 123 height 317
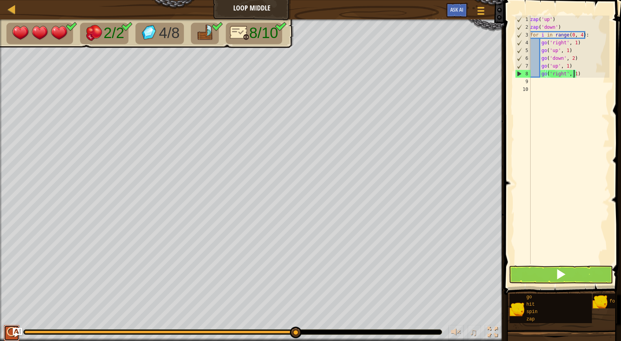
click at [7, 327] on div at bounding box center [12, 332] width 10 height 10
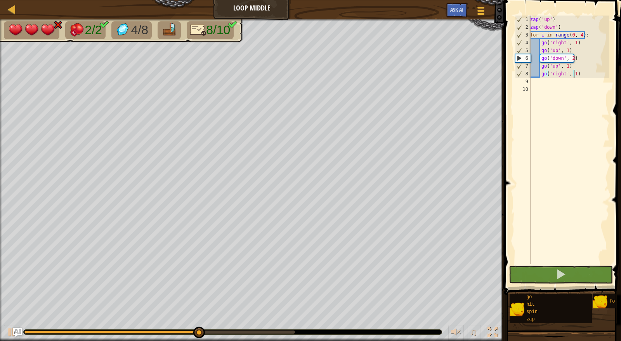
click at [574, 35] on div "zap ( 'up' ) zap ( 'down' ) for i in range ( 0 , 4 ) : go ( 'right' , 1 ) go ( …" at bounding box center [568, 148] width 81 height 264
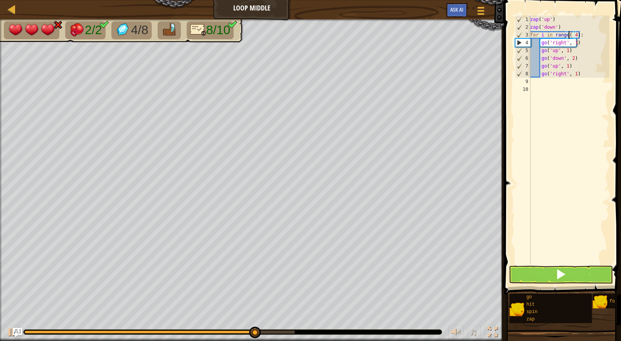
click at [52, 327] on div "♫" at bounding box center [252, 329] width 504 height 23
click at [51, 330] on div at bounding box center [233, 331] width 418 height 5
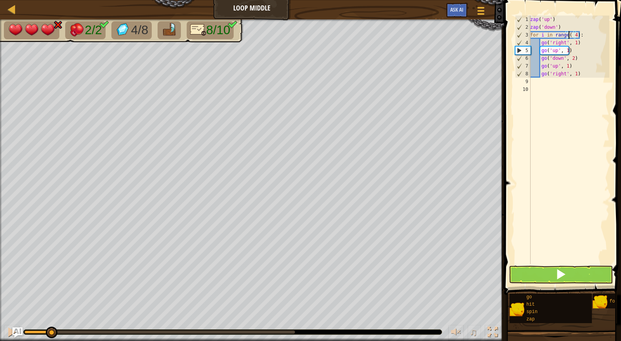
drag, startPoint x: 51, startPoint y: 330, endPoint x: 14, endPoint y: 333, distance: 37.0
click at [14, 333] on div "Карта Loop Middle Меню игры Ask AI 1 הההההההההההההההההההההההההההההההההההההההההה…" at bounding box center [310, 170] width 621 height 341
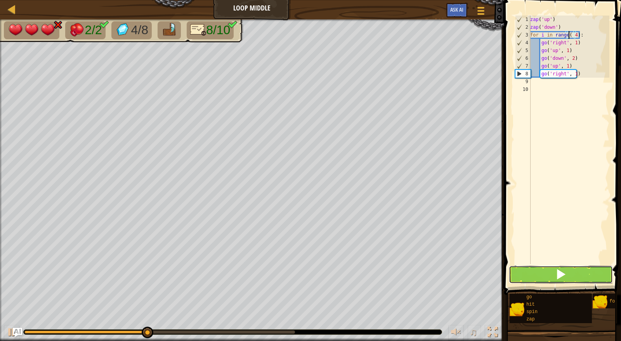
click at [573, 277] on button at bounding box center [561, 274] width 104 height 18
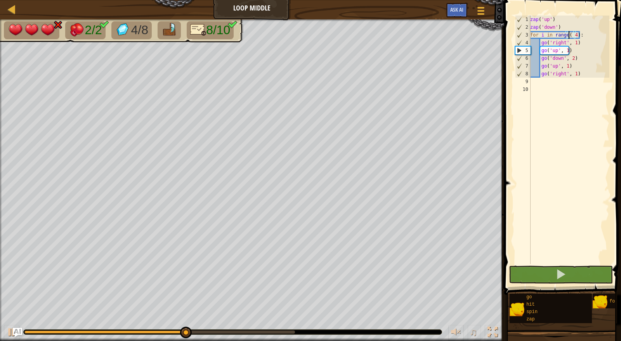
click at [580, 76] on div "zap ( 'up' ) zap ( 'down' ) for i in range ( 4 ) : go ( 'right' , 1 ) go ( 'up'…" at bounding box center [568, 148] width 81 height 264
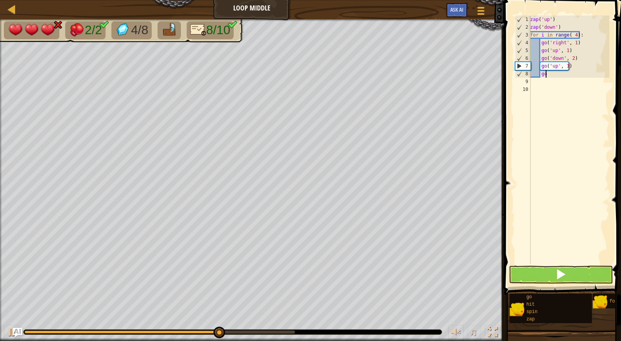
type textarea "g"
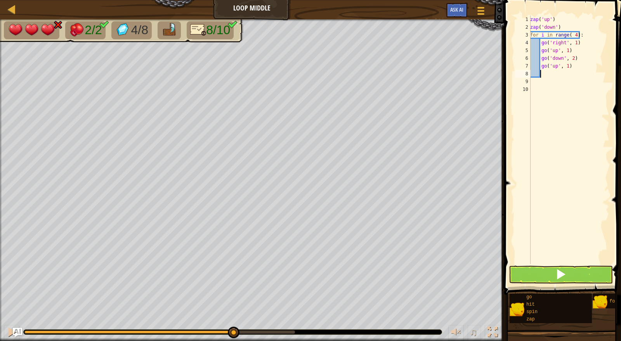
click at [1, 188] on div at bounding box center [1, 185] width 2 height 333
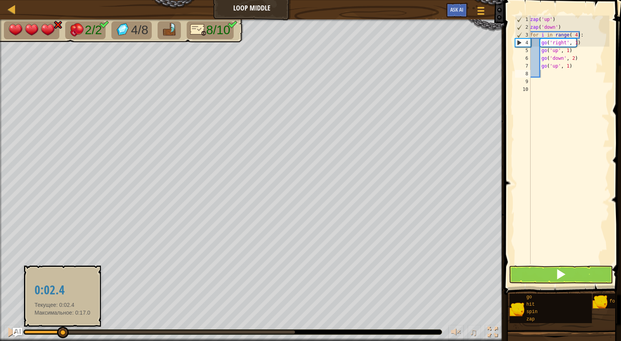
drag, startPoint x: 62, startPoint y: 330, endPoint x: 0, endPoint y: 336, distance: 62.7
click at [0, 336] on div "♫" at bounding box center [252, 329] width 504 height 23
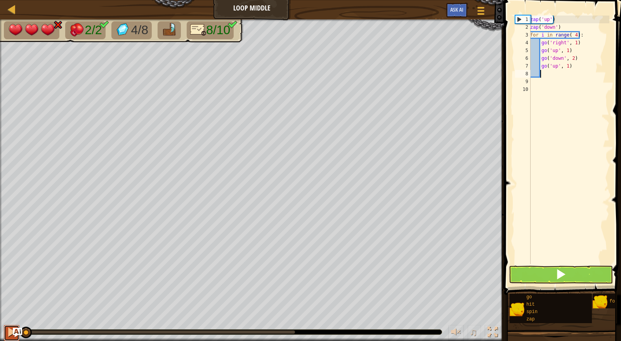
click at [7, 334] on button at bounding box center [12, 333] width 16 height 16
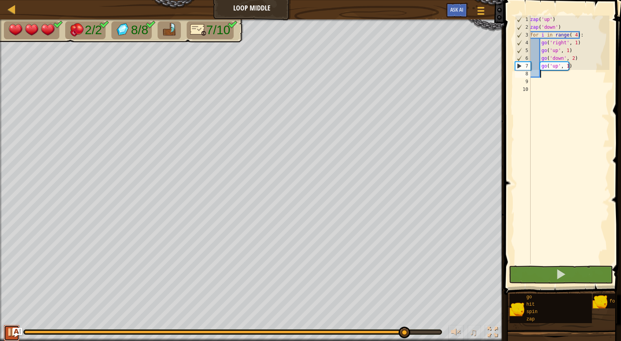
click at [6, 332] on button at bounding box center [12, 333] width 16 height 16
click at [542, 73] on div "zap ( 'up' ) zap ( 'down' ) for i in range ( 4 ) : go ( 'right' , 1 ) go ( 'up'…" at bounding box center [568, 148] width 81 height 264
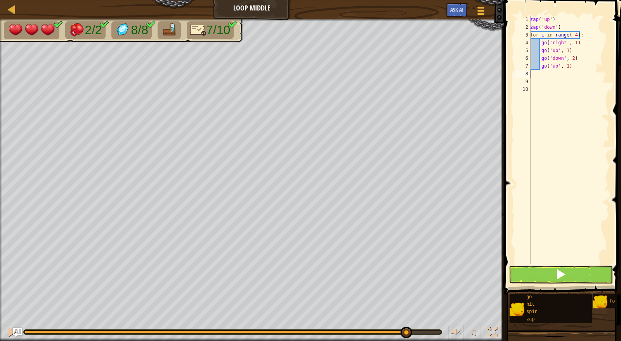
type textarea "g"
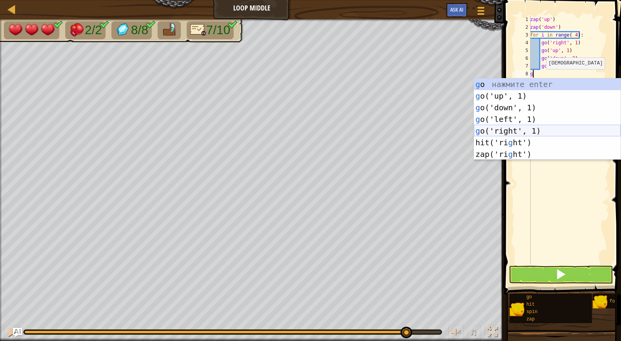
click at [567, 127] on div "g o нажмите enter g o('up', 1) нажмите enter g o('down', 1) нажмите enter g o('…" at bounding box center [547, 130] width 147 height 105
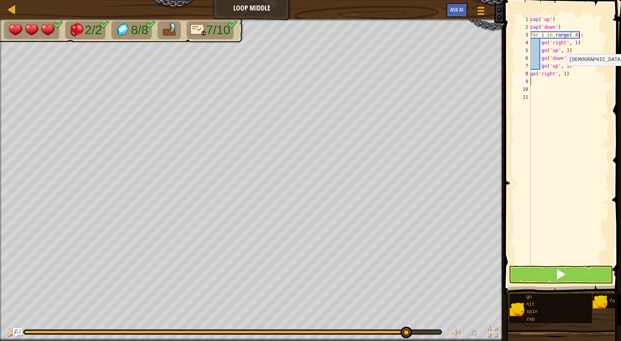
click at [562, 73] on div "zap ( 'up' ) zap ( 'down' ) for i in range ( 4 ) : go ( 'right' , 1 ) go ( 'up'…" at bounding box center [568, 148] width 81 height 264
type textarea "go('right', 2)"
click at [6, 331] on button at bounding box center [12, 333] width 16 height 16
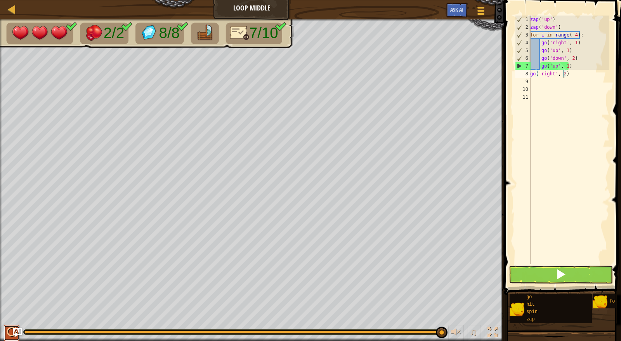
click at [6, 334] on button at bounding box center [12, 333] width 16 height 16
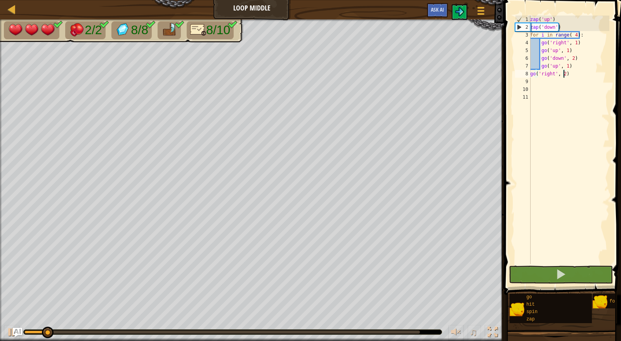
click at [366, 330] on div at bounding box center [221, 331] width 395 height 3
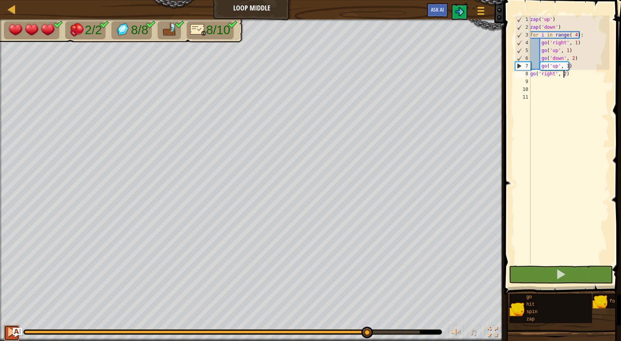
click at [6, 328] on button at bounding box center [12, 333] width 16 height 16
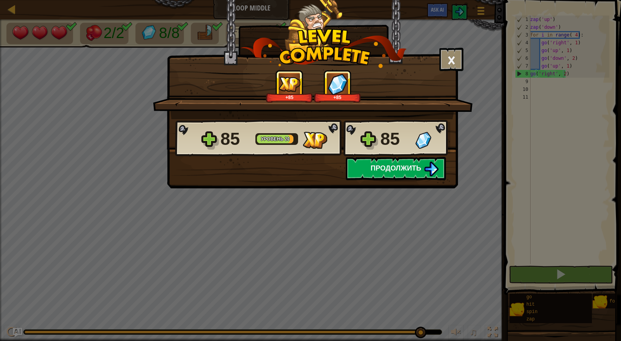
click at [433, 174] on img at bounding box center [431, 168] width 15 height 15
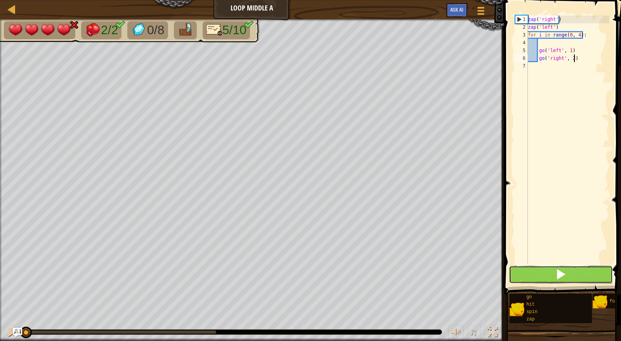
click at [557, 276] on span at bounding box center [560, 273] width 11 height 11
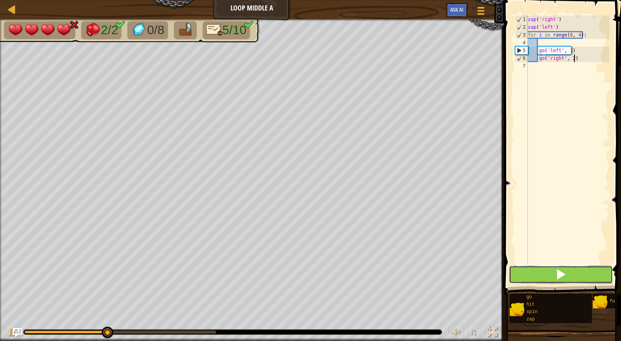
click at [592, 277] on button at bounding box center [561, 274] width 104 height 18
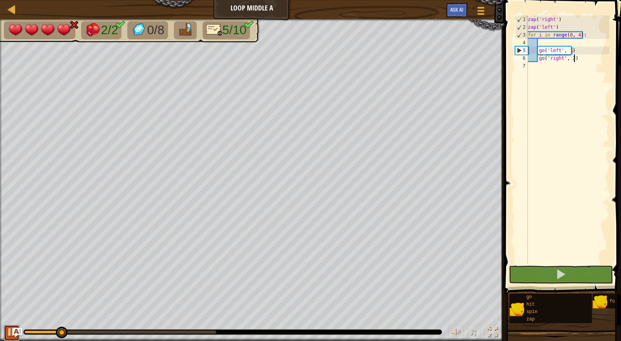
click at [4, 332] on button at bounding box center [12, 333] width 16 height 16
click at [547, 40] on div "zap ( 'right' ) zap ( 'left' ) for i in range ( 0 , 4 ) : go ( 'left' , 1 ) go …" at bounding box center [567, 148] width 83 height 264
click at [549, 67] on div "zap ( 'right' ) zap ( 'left' ) for i in range ( 0 , 4 ) : go ( 'left' , 1 ) go …" at bounding box center [567, 148] width 83 height 264
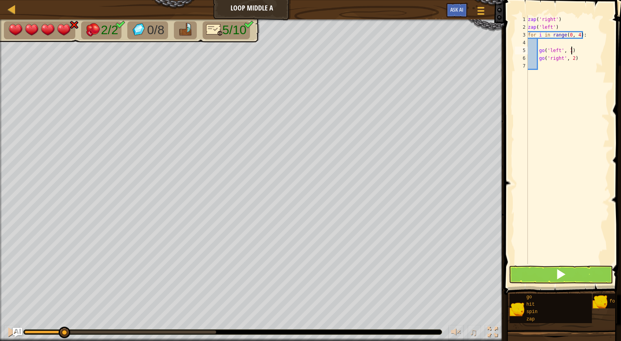
click at [584, 50] on div "zap ( 'right' ) zap ( 'left' ) for i in range ( 0 , 4 ) : go ( 'left' , 1 ) go …" at bounding box center [567, 148] width 83 height 264
type textarea "go('left', 1)"
type textarea "g"
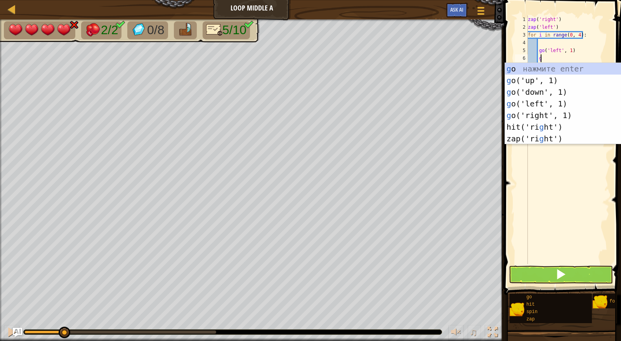
scroll to position [3, 0]
click at [552, 94] on div "g o нажмите enter g o('up', 1) нажмите enter g o('down', 1) нажмите enter g o('…" at bounding box center [578, 115] width 147 height 105
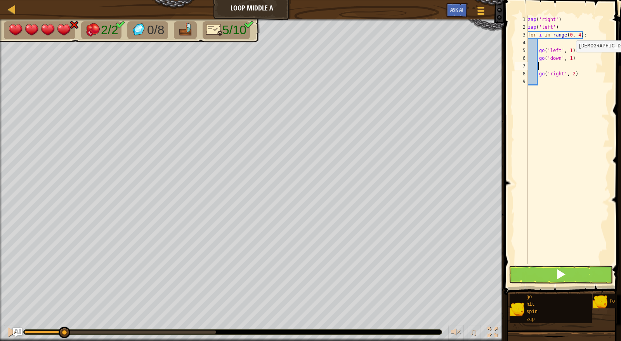
click at [569, 59] on div "zap ( 'right' ) zap ( 'left' ) for i in range ( 0 , 4 ) : go ( 'left' , 1 ) go …" at bounding box center [567, 148] width 83 height 264
click at [538, 74] on div "zap ( 'right' ) zap ( 'left' ) for i in range ( 0 , 4 ) : go ( 'left' , 1 ) go …" at bounding box center [567, 148] width 83 height 264
type textarea "go('right', 2)"
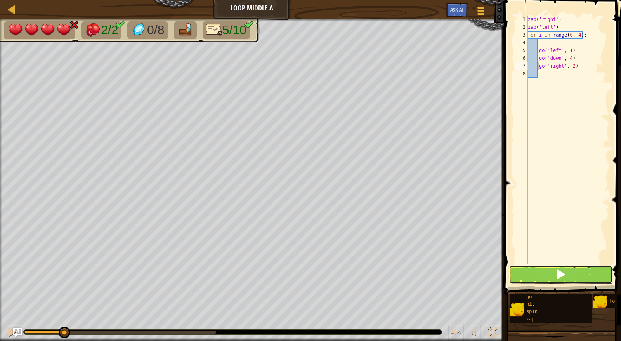
click at [556, 274] on span at bounding box center [560, 273] width 11 height 11
click at [557, 274] on span at bounding box center [560, 273] width 11 height 11
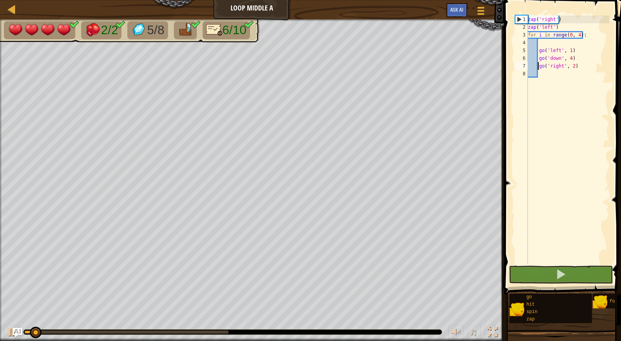
click at [552, 73] on div "zap ( 'right' ) zap ( 'left' ) for i in range ( 0 , 4 ) : go ( 'left' , 1 ) go …" at bounding box center [567, 148] width 83 height 264
type textarea "g"
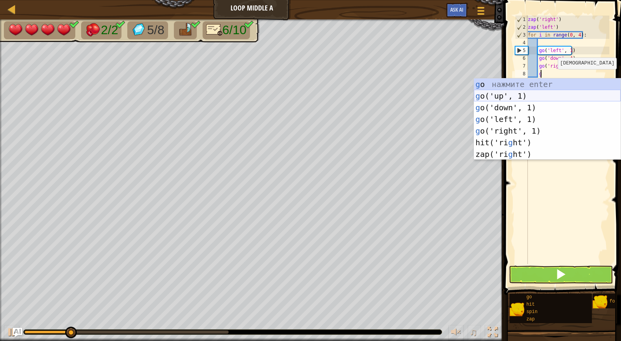
click at [545, 93] on div "g o нажмите enter g o('up', 1) нажмите enter g o('down', 1) нажмите enter g o('…" at bounding box center [547, 130] width 147 height 105
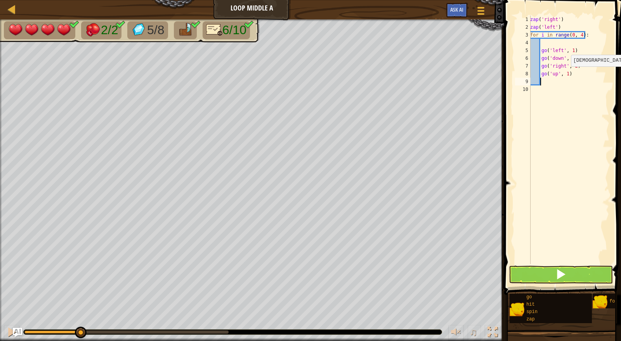
click at [566, 74] on div "zap ( 'right' ) zap ( 'left' ) for i in range ( 0 , 4 ) : go ( 'left' , 1 ) go …" at bounding box center [568, 148] width 81 height 264
click at [573, 276] on button at bounding box center [561, 274] width 104 height 18
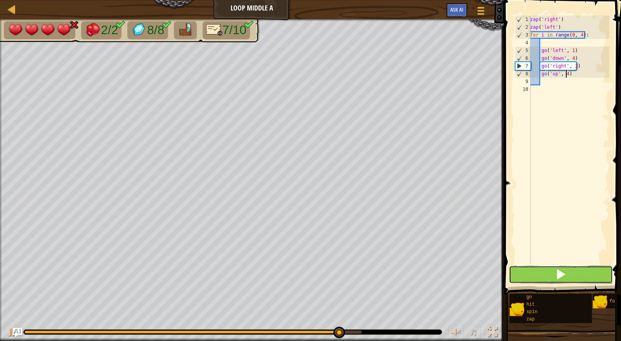
click at [582, 280] on button at bounding box center [561, 274] width 104 height 18
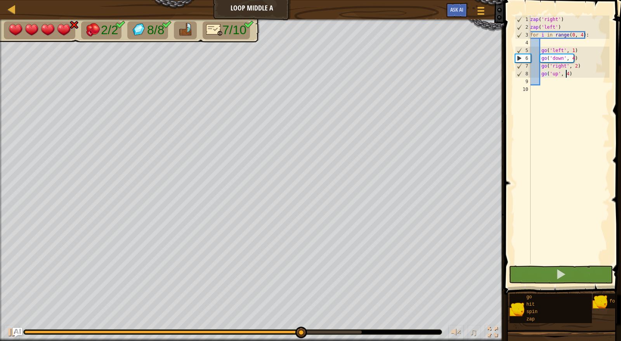
click at [579, 35] on div "zap ( 'right' ) zap ( 'left' ) for i in range ( 0 , 4 ) : go ( 'left' , 1 ) go …" at bounding box center [568, 148] width 81 height 264
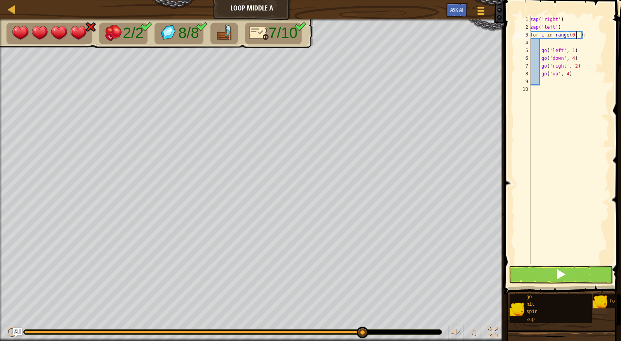
scroll to position [3, 4]
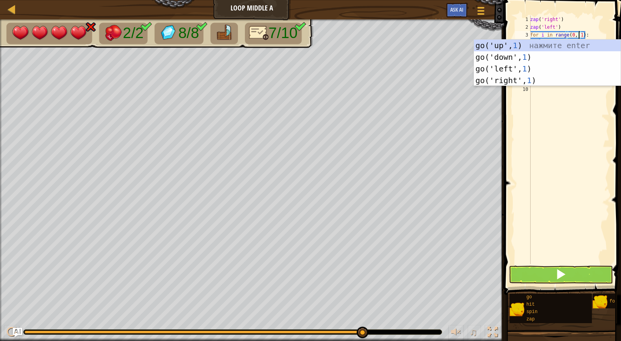
type textarea "for i in range(0, 1):"
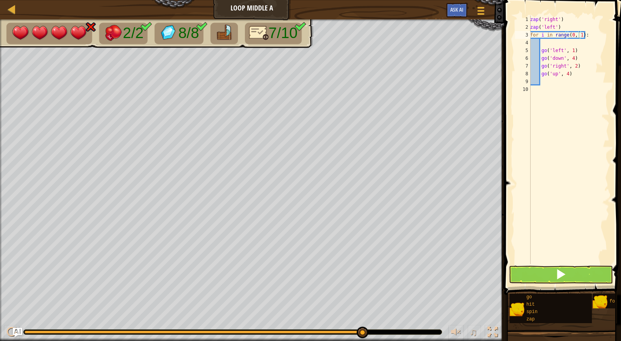
click at [515, 164] on div "for i in range(0, 1): 1 2 3 4 5 6 7 8 9 10 zap ( 'right' ) zap ( 'left' ) for i…" at bounding box center [561, 140] width 96 height 248
click at [580, 275] on button at bounding box center [561, 274] width 104 height 18
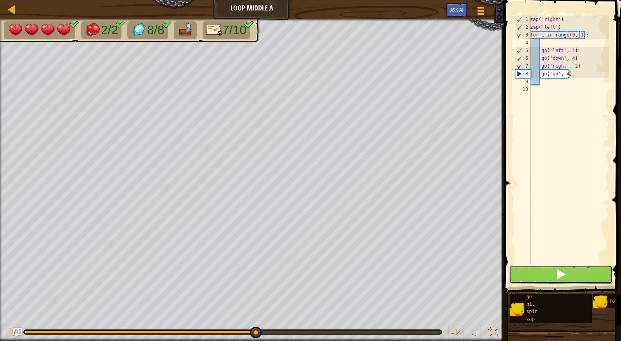
click at [580, 275] on button at bounding box center [561, 274] width 104 height 18
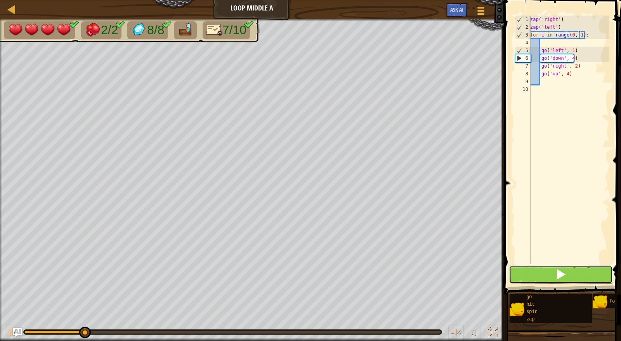
click at [580, 275] on button at bounding box center [561, 274] width 104 height 18
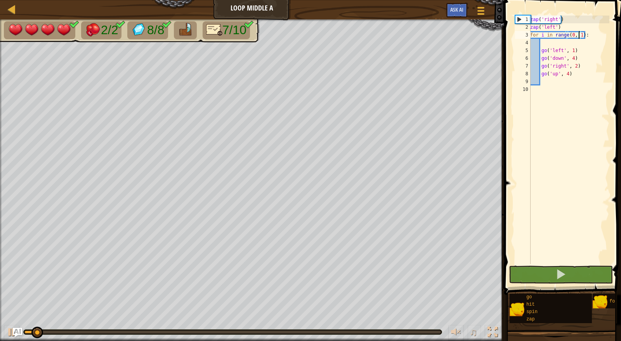
click at [557, 82] on div "zap ( 'right' ) zap ( 'left' ) for i in range ( 0 , 1 ) : go ( 'left' , 1 ) go …" at bounding box center [568, 148] width 81 height 264
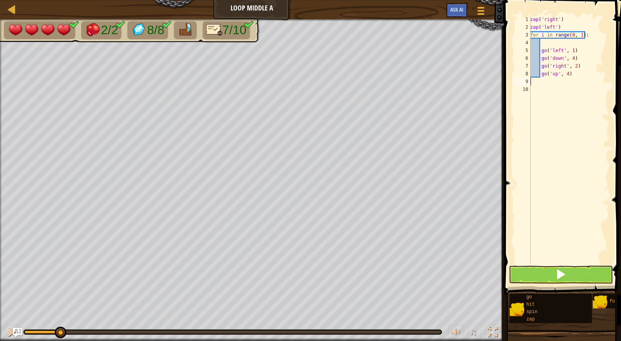
type textarea "g"
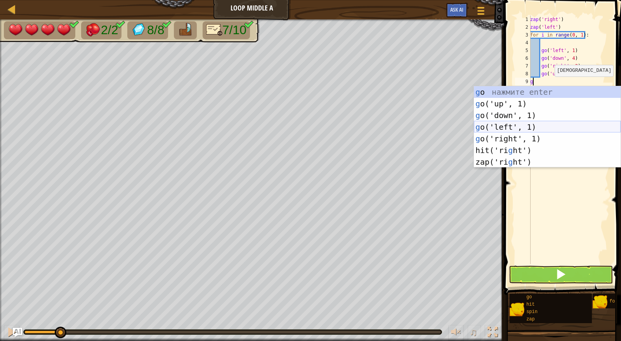
click at [545, 125] on div "g o нажмите enter g o('up', 1) нажмите enter g o('down', 1) нажмите enter g o('…" at bounding box center [547, 138] width 147 height 105
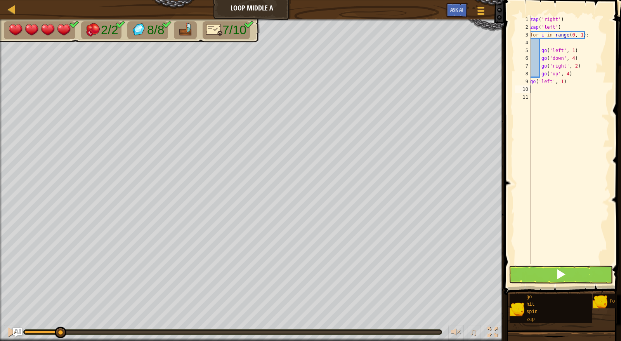
type textarea "g"
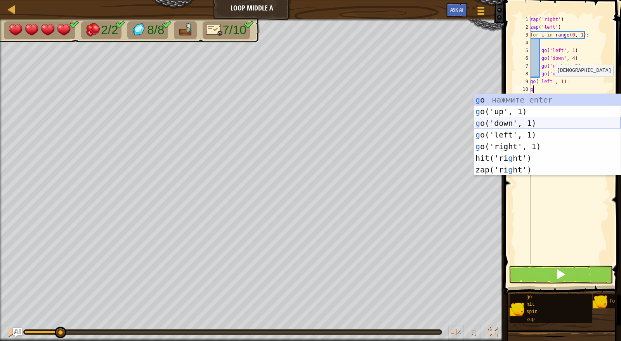
click at [537, 122] on div "g o нажмите enter g o('up', 1) нажмите enter g o('down', 1) нажмите enter g o('…" at bounding box center [547, 146] width 147 height 105
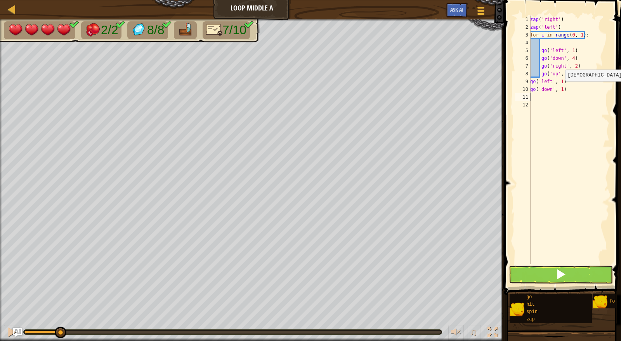
click at [560, 89] on div "zap ( 'right' ) zap ( 'left' ) for i in range ( 0 , 1 ) : go ( 'left' , 1 ) go …" at bounding box center [568, 148] width 81 height 264
type textarea "go('down', 6)"
click at [574, 272] on button at bounding box center [561, 274] width 104 height 18
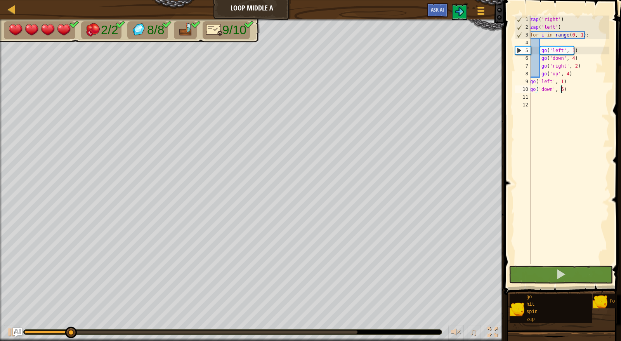
click at [309, 329] on div "♫" at bounding box center [252, 329] width 504 height 23
click at [310, 332] on div at bounding box center [190, 331] width 333 height 3
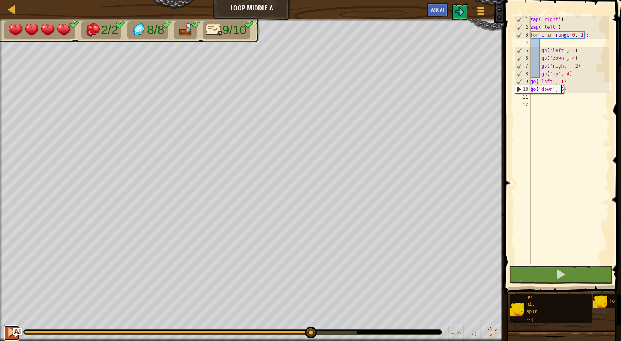
click at [9, 330] on div at bounding box center [12, 332] width 10 height 10
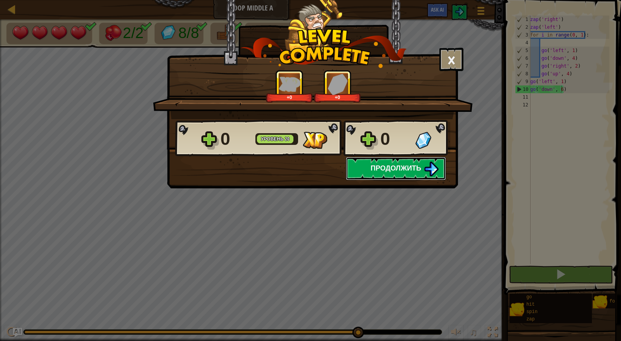
click at [382, 167] on span "Продолжить" at bounding box center [395, 168] width 51 height 10
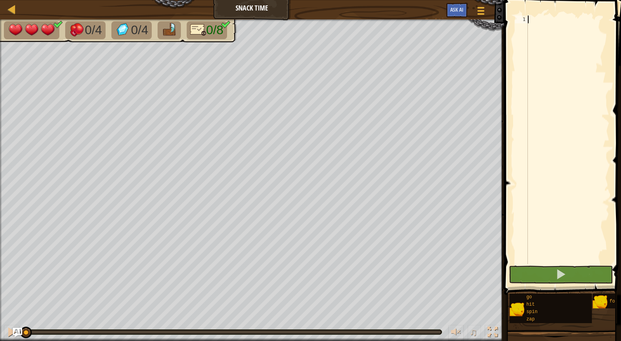
type textarea "g"
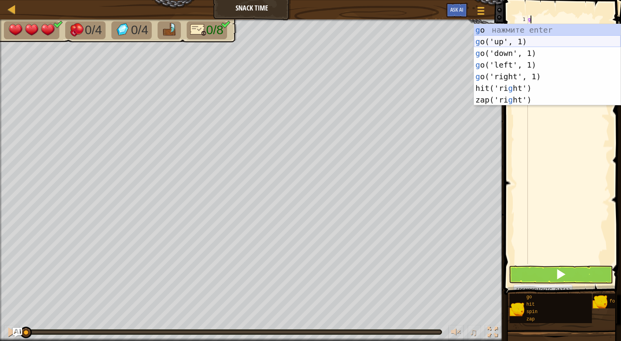
click at [510, 42] on div "g o нажмите enter g o('up', 1) нажмите enter g o('down', 1) нажмите enter g o('…" at bounding box center [547, 76] width 147 height 105
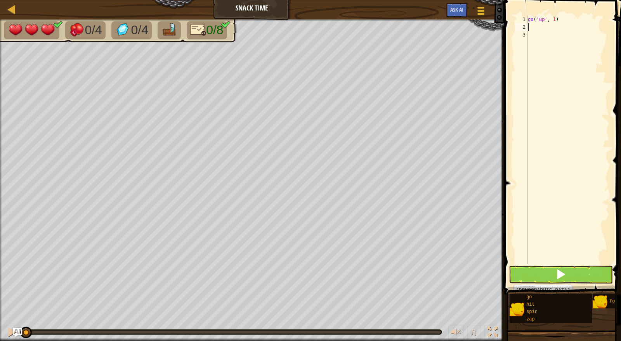
type textarea "g"
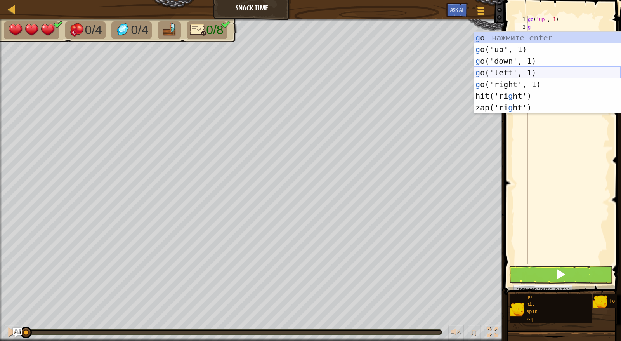
click at [560, 72] on div "g o нажмите enter g o('up', 1) нажмите enter g o('down', 1) нажмите enter g o('…" at bounding box center [547, 84] width 147 height 105
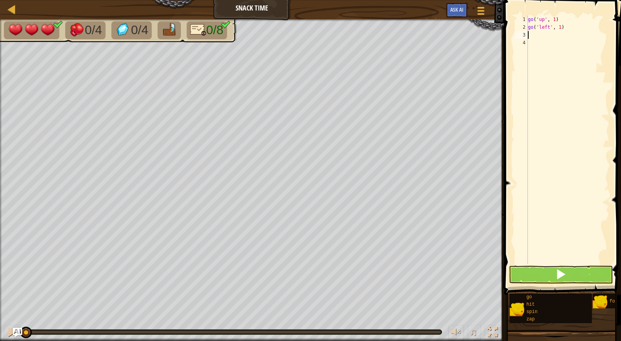
click at [573, 31] on div "go ( 'up' , 1 ) go ( 'left' , 1 )" at bounding box center [567, 148] width 83 height 264
click at [562, 26] on div "go ( 'up' , 1 ) go ( 'left' , 1 )" at bounding box center [567, 148] width 83 height 264
type textarea "g"
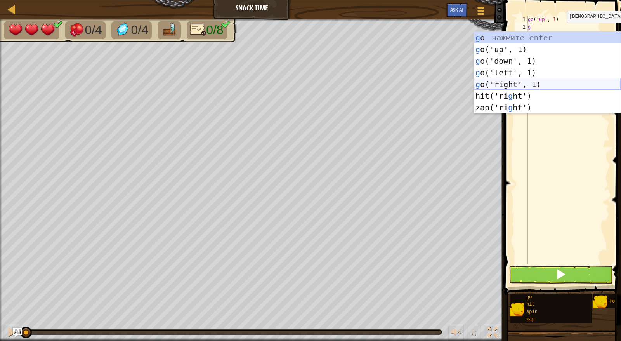
click at [539, 84] on div "g o нажмите enter g o('up', 1) нажмите enter g o('down', 1) нажмите enter g o('…" at bounding box center [547, 84] width 147 height 105
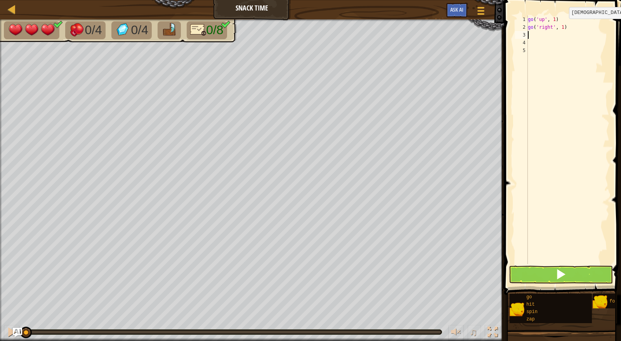
click at [560, 26] on div "go ( 'up' , 1 ) go ( 'right' , 1 )" at bounding box center [567, 148] width 83 height 264
type textarea "go('right', 2)"
click at [550, 35] on div "go ( 'up' , 1 ) go ( 'right' , 2 )" at bounding box center [567, 148] width 83 height 264
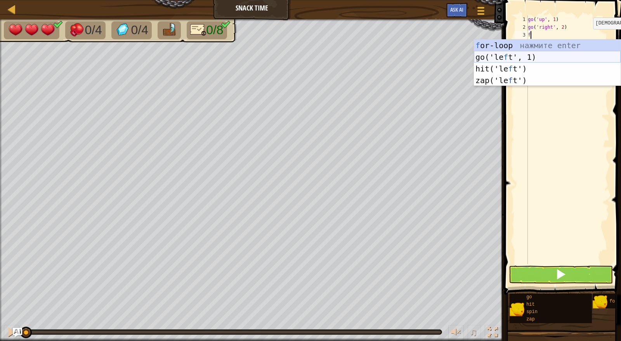
click at [560, 50] on div "f or-loop нажмите enter go('le f t', 1) нажмите enter hit('le f t') нажмите ent…" at bounding box center [547, 75] width 147 height 70
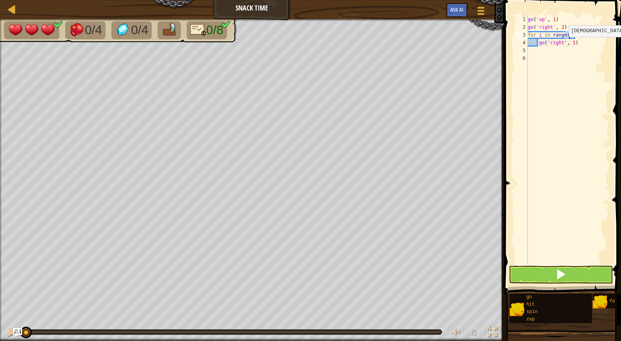
click at [561, 44] on div "go ( 'up' , 1 ) go ( 'right' , 2 ) for i in range ( 3 ) : go ( 'right' , 1 )" at bounding box center [567, 148] width 83 height 264
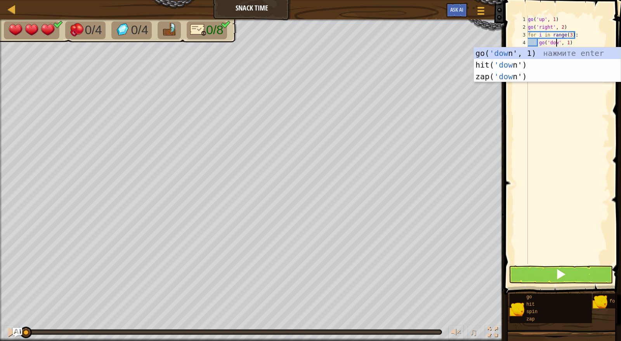
type textarea "go('down', 1)"
click at [555, 114] on div "go ( 'up' , 1 ) go ( 'right' , 2 ) for i in range ( 3 ) : go ( 'down' , 1 )" at bounding box center [567, 148] width 83 height 264
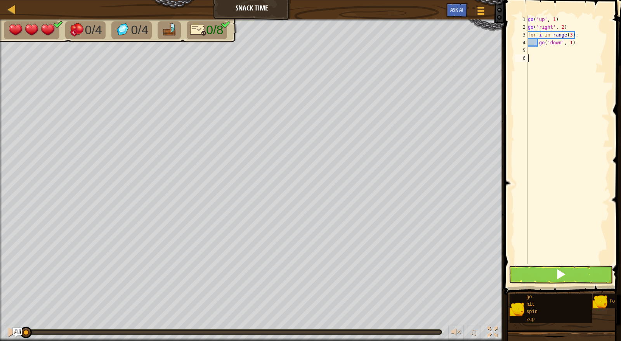
scroll to position [3, 0]
click at [542, 47] on div "go ( 'up' , 1 ) go ( 'right' , 2 ) for i in range ( 3 ) : go ( 'down' , 1 )" at bounding box center [567, 148] width 83 height 264
type textarea "z"
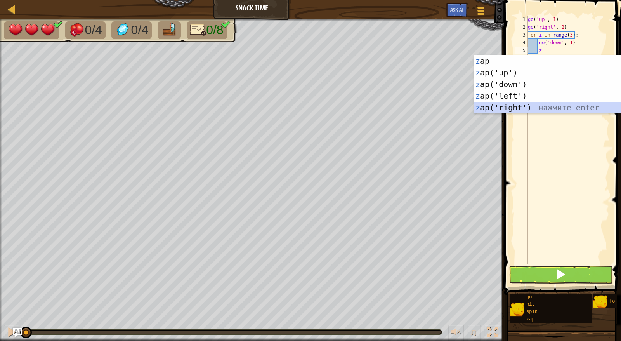
click at [523, 104] on div "z ap нажмите enter z ap('up') нажмите enter z ap('down') нажмите enter z ap('le…" at bounding box center [547, 95] width 147 height 81
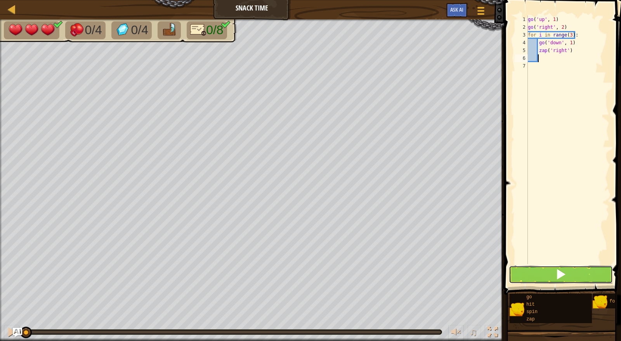
click at [563, 275] on span at bounding box center [560, 273] width 11 height 11
click at [564, 275] on span at bounding box center [560, 273] width 11 height 11
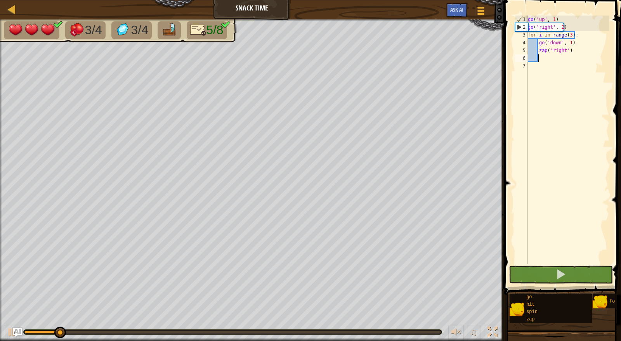
click at [567, 34] on div "go ( 'up' , 1 ) go ( 'right' , 2 ) for i in range ( 3 ) : go ( 'down' , 1 ) zap…" at bounding box center [567, 148] width 83 height 264
click at [568, 36] on div "go ( 'up' , 1 ) go ( 'right' , 2 ) for i in range ( 3 ) : go ( 'down' , 1 ) zap…" at bounding box center [567, 148] width 83 height 264
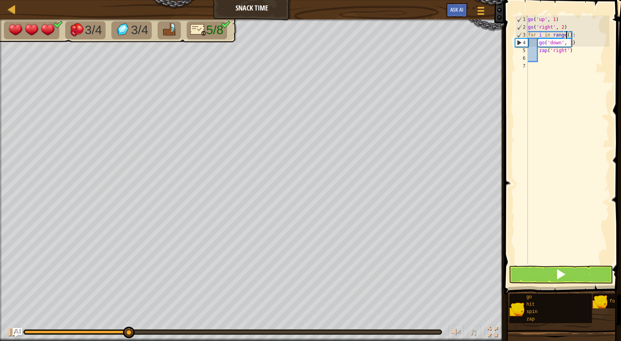
type textarea "for i in range(4):"
click at [546, 61] on div "go ( 'up' , 1 ) go ( 'right' , 2 ) for i in range ( 4 ) : go ( 'down' , 1 ) zap…" at bounding box center [567, 148] width 83 height 264
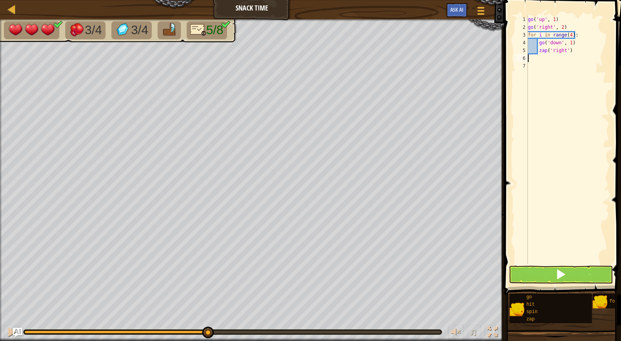
type textarea "g"
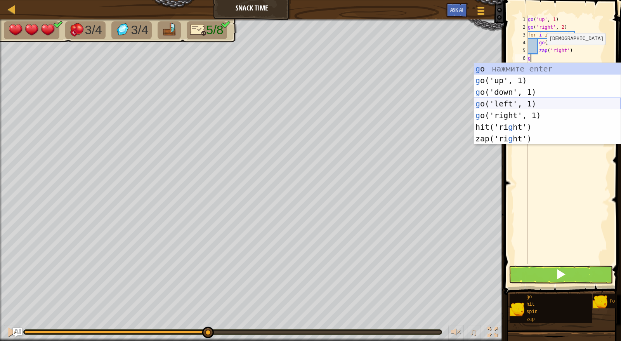
click at [521, 99] on div "g o нажмите enter g o('up', 1) нажмите enter g o('down', 1) нажмите enter g o('…" at bounding box center [547, 115] width 147 height 105
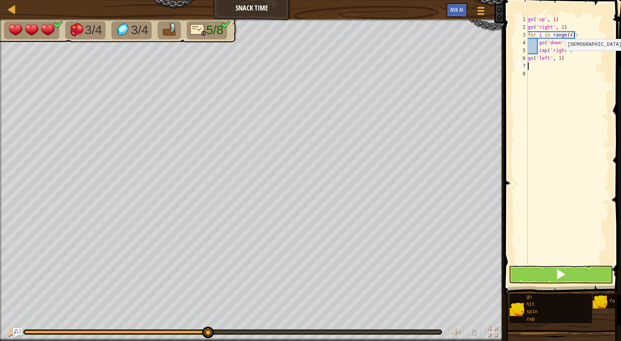
click at [558, 58] on div "go ( 'up' , 1 ) go ( 'right' , 2 ) for i in range ( 4 ) : go ( 'down' , 1 ) zap…" at bounding box center [567, 148] width 83 height 264
type textarea "go('left', 2)"
click at [562, 284] on span at bounding box center [563, 136] width 123 height 317
click at [557, 272] on span at bounding box center [560, 273] width 11 height 11
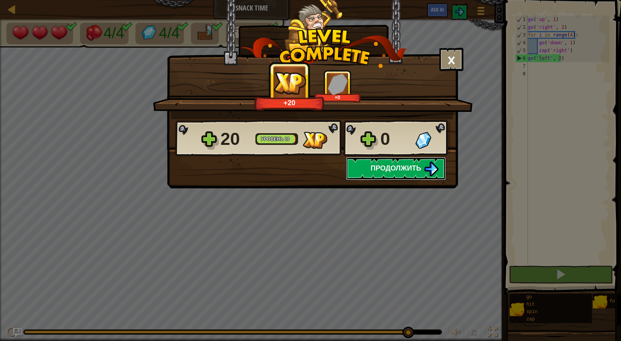
click at [434, 157] on button "Продолжить" at bounding box center [396, 168] width 100 height 23
